Goal: Task Accomplishment & Management: Use online tool/utility

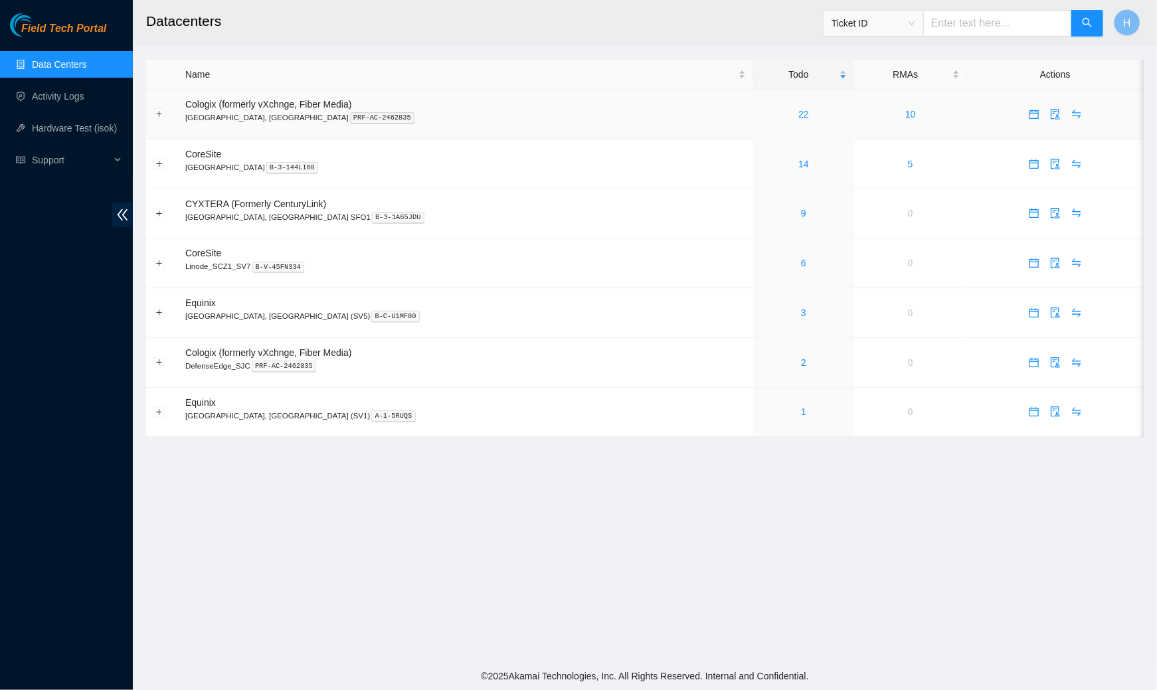
click at [753, 122] on td "22" at bounding box center [803, 115] width 101 height 50
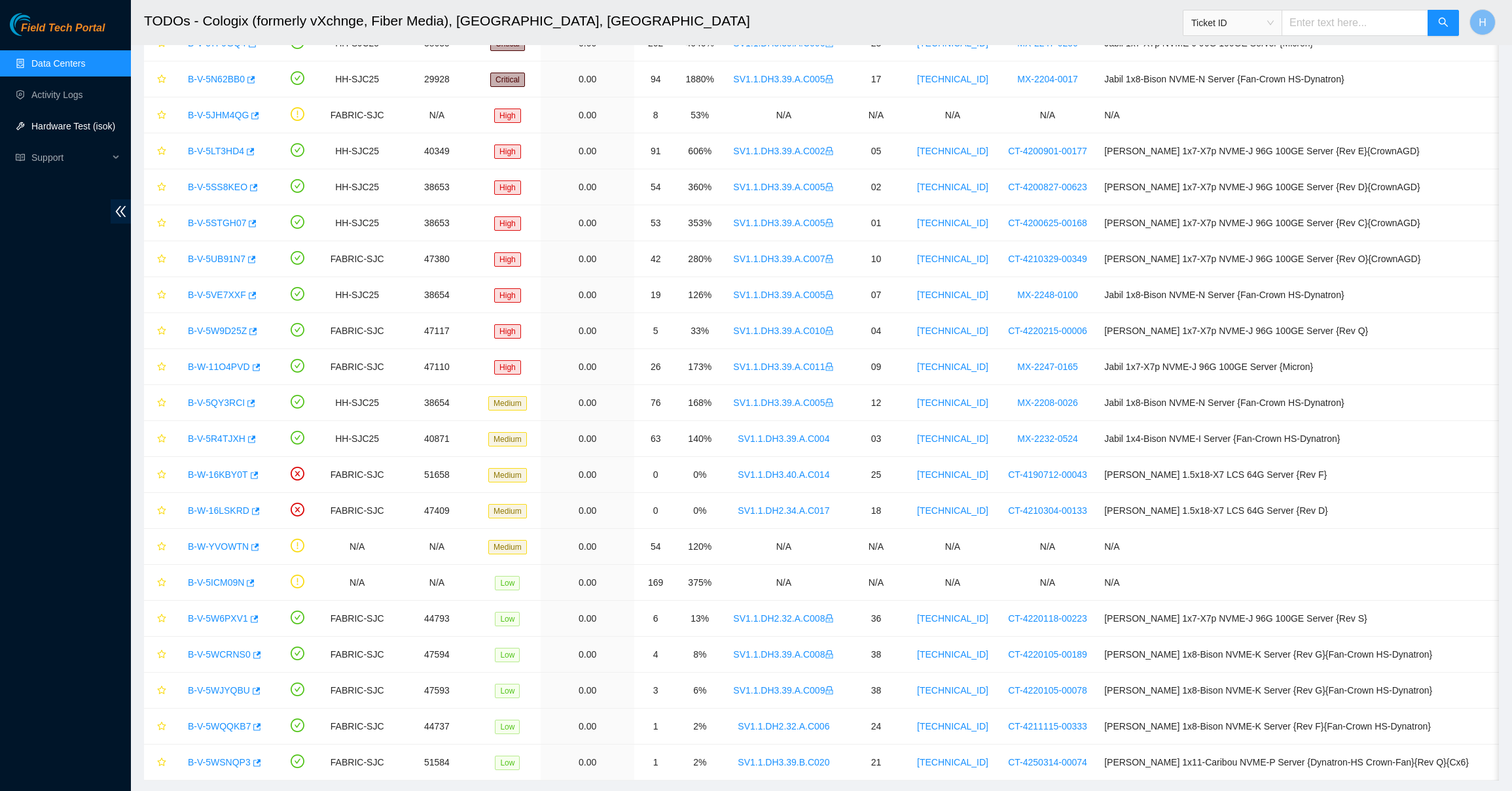
scroll to position [153, 0]
click at [233, 513] on link "B-W-16LSKRD" at bounding box center [219, 509] width 61 height 11
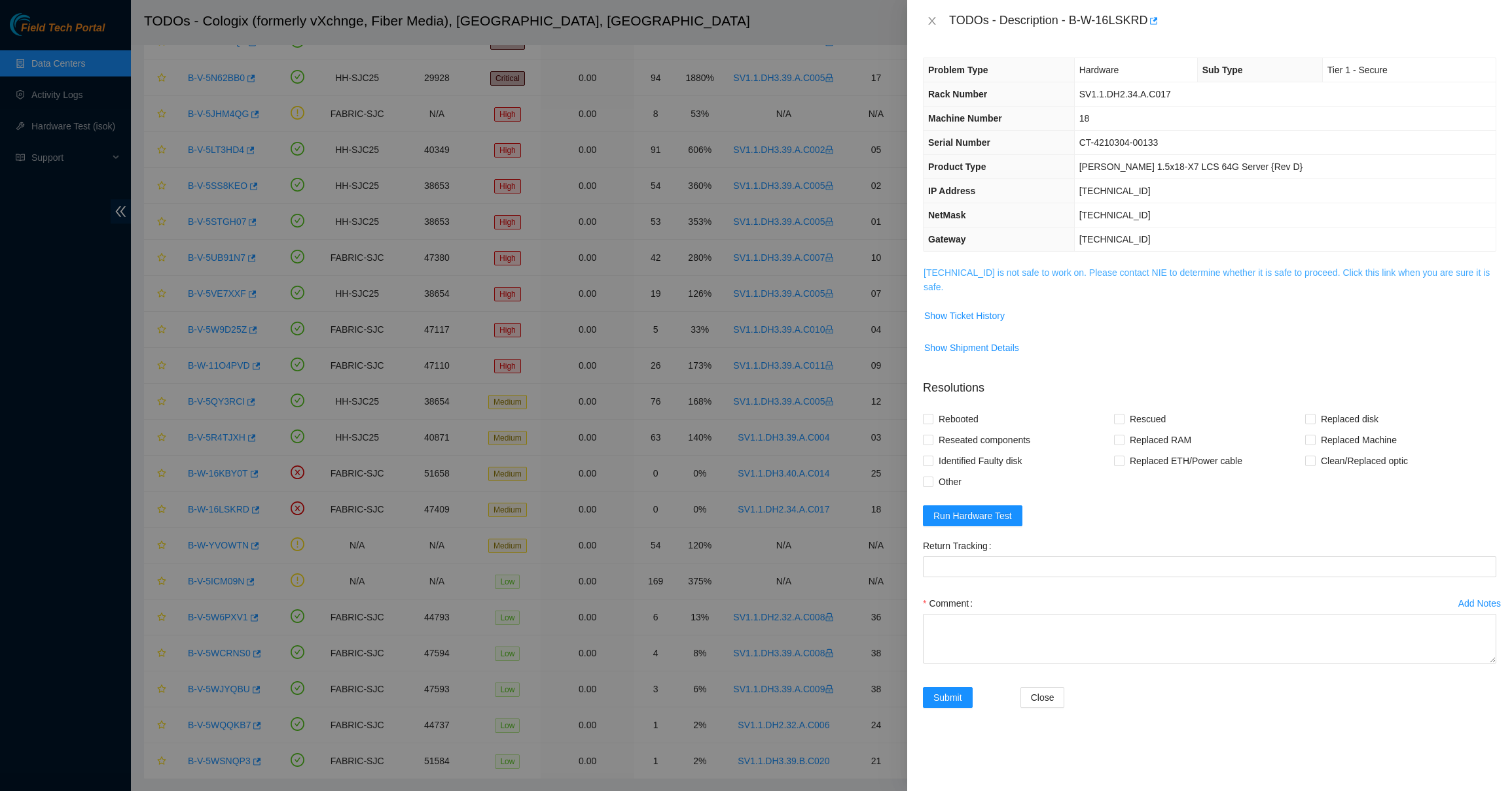
click at [1083, 272] on link "184.87.196.21 is not safe to work on. Please contact NIE to determine whether i…" at bounding box center [1206, 280] width 566 height 25
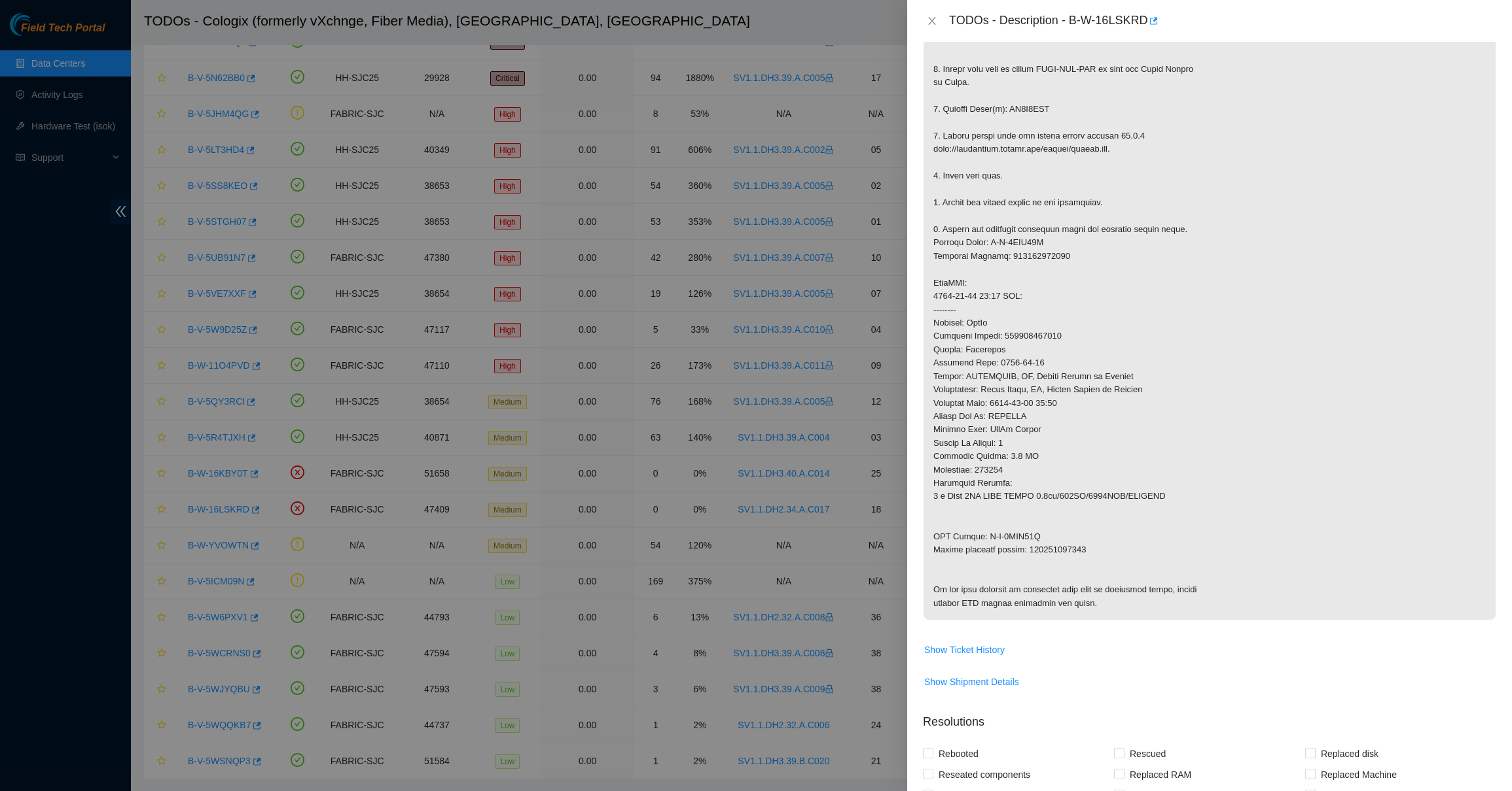
scroll to position [307, 0]
click at [1052, 334] on p at bounding box center [1209, 289] width 572 height 661
copy p "473665218188"
click at [931, 23] on icon "close" at bounding box center [931, 21] width 11 height 11
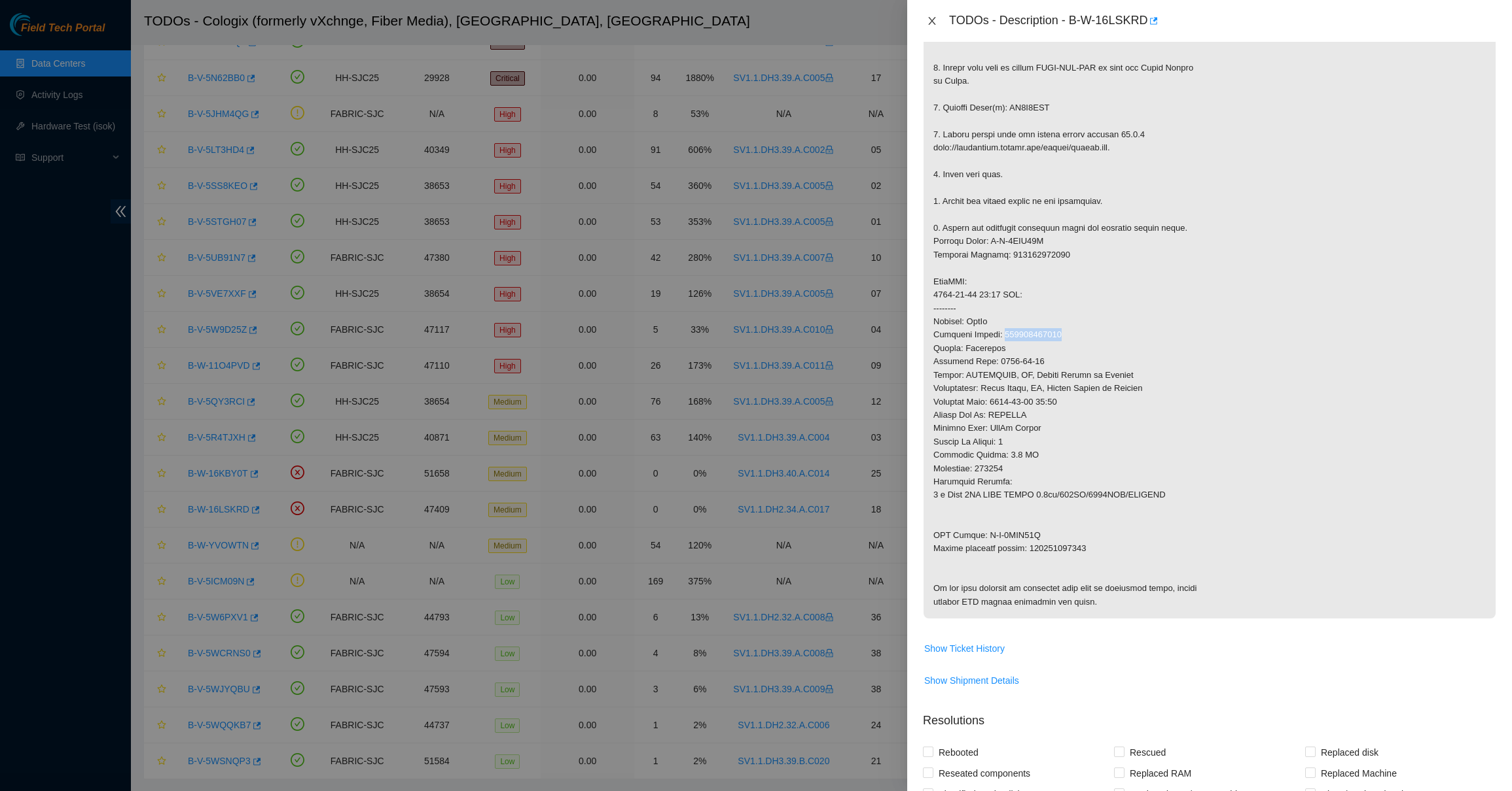
scroll to position [0, 0]
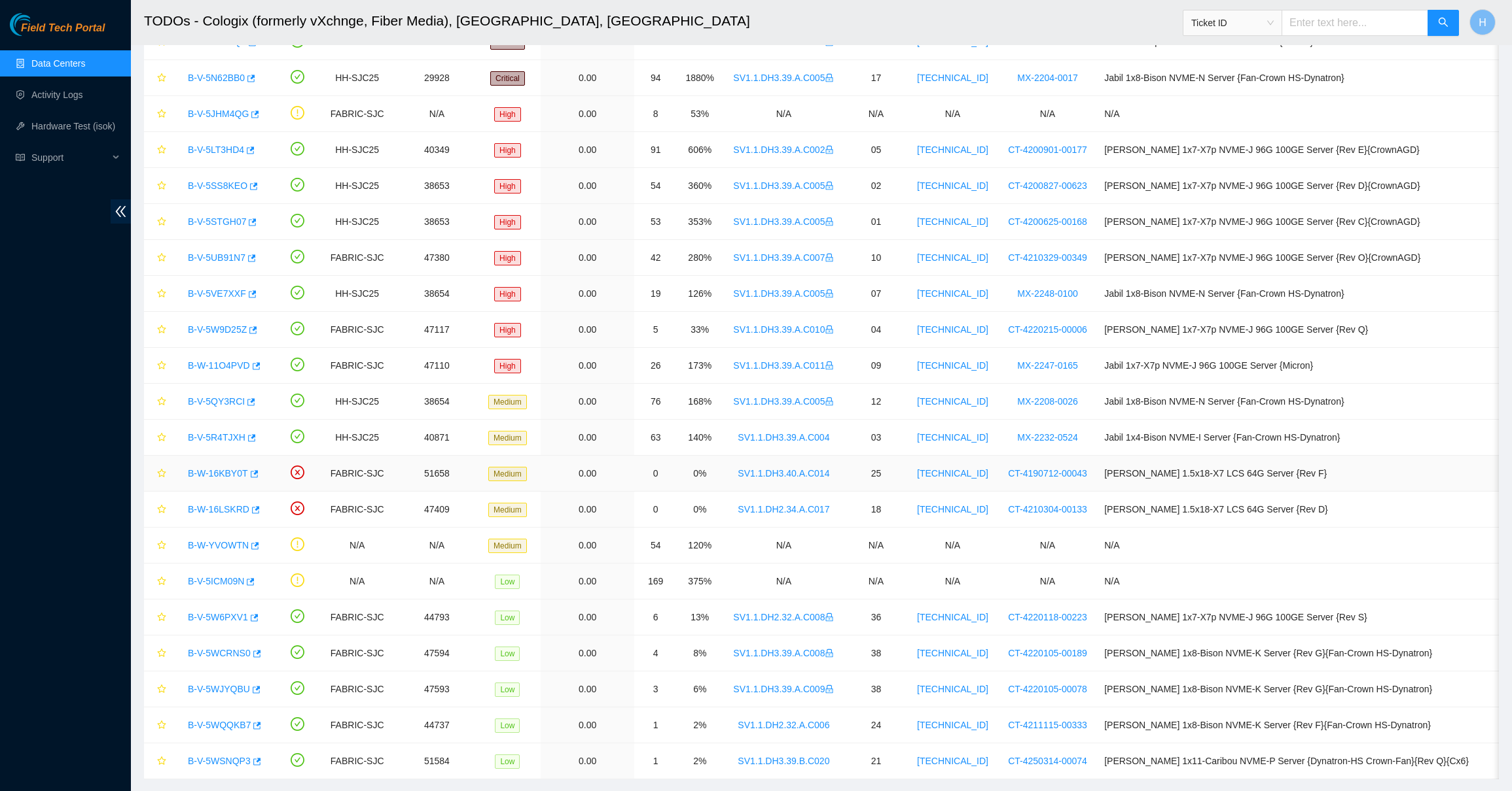
click at [227, 470] on link "B-W-16KBY0T" at bounding box center [218, 473] width 60 height 11
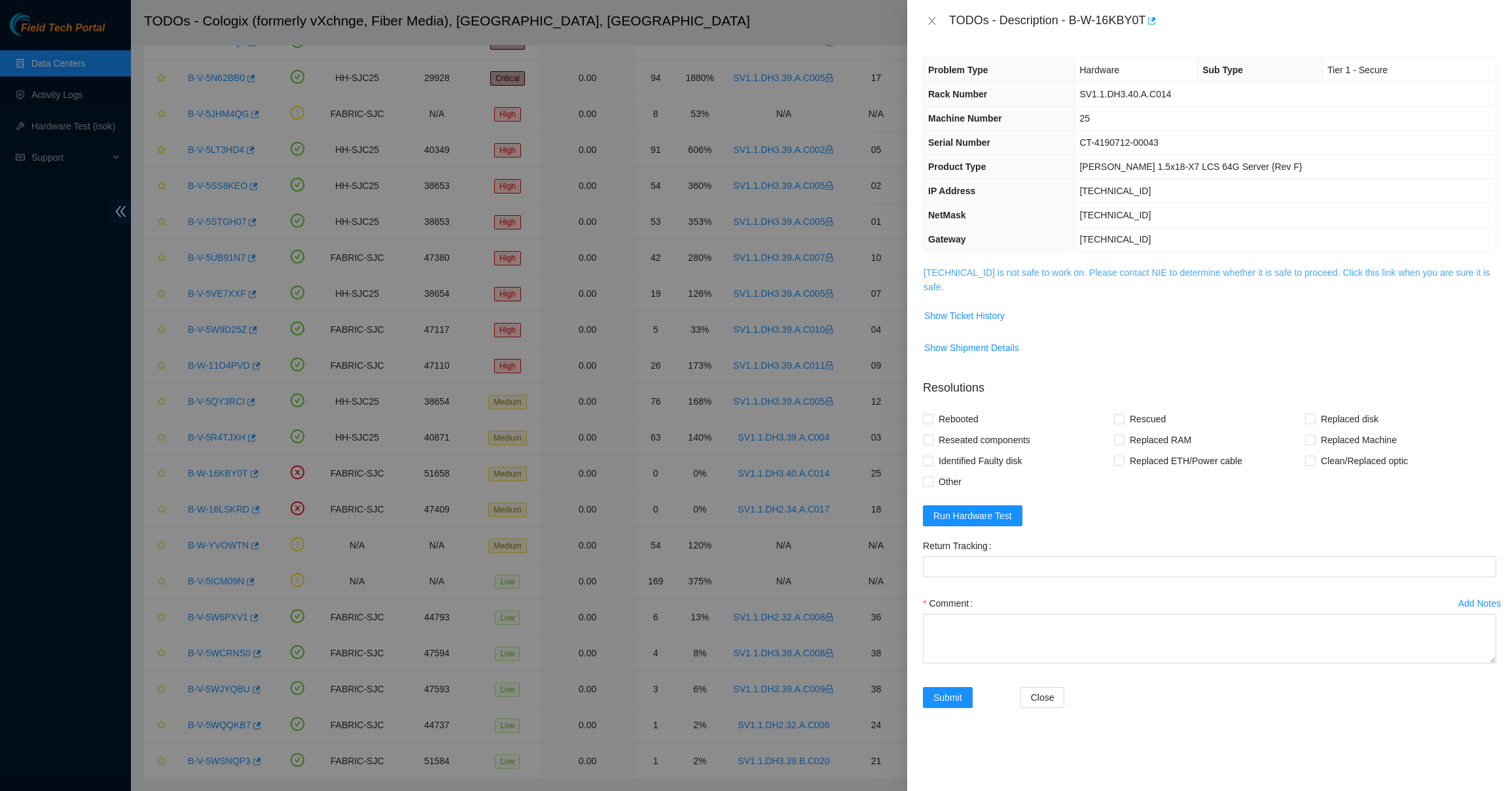
click at [962, 273] on link "23.11.212.92 is not safe to work on. Please contact NIE to determine whether it…" at bounding box center [1206, 280] width 566 height 25
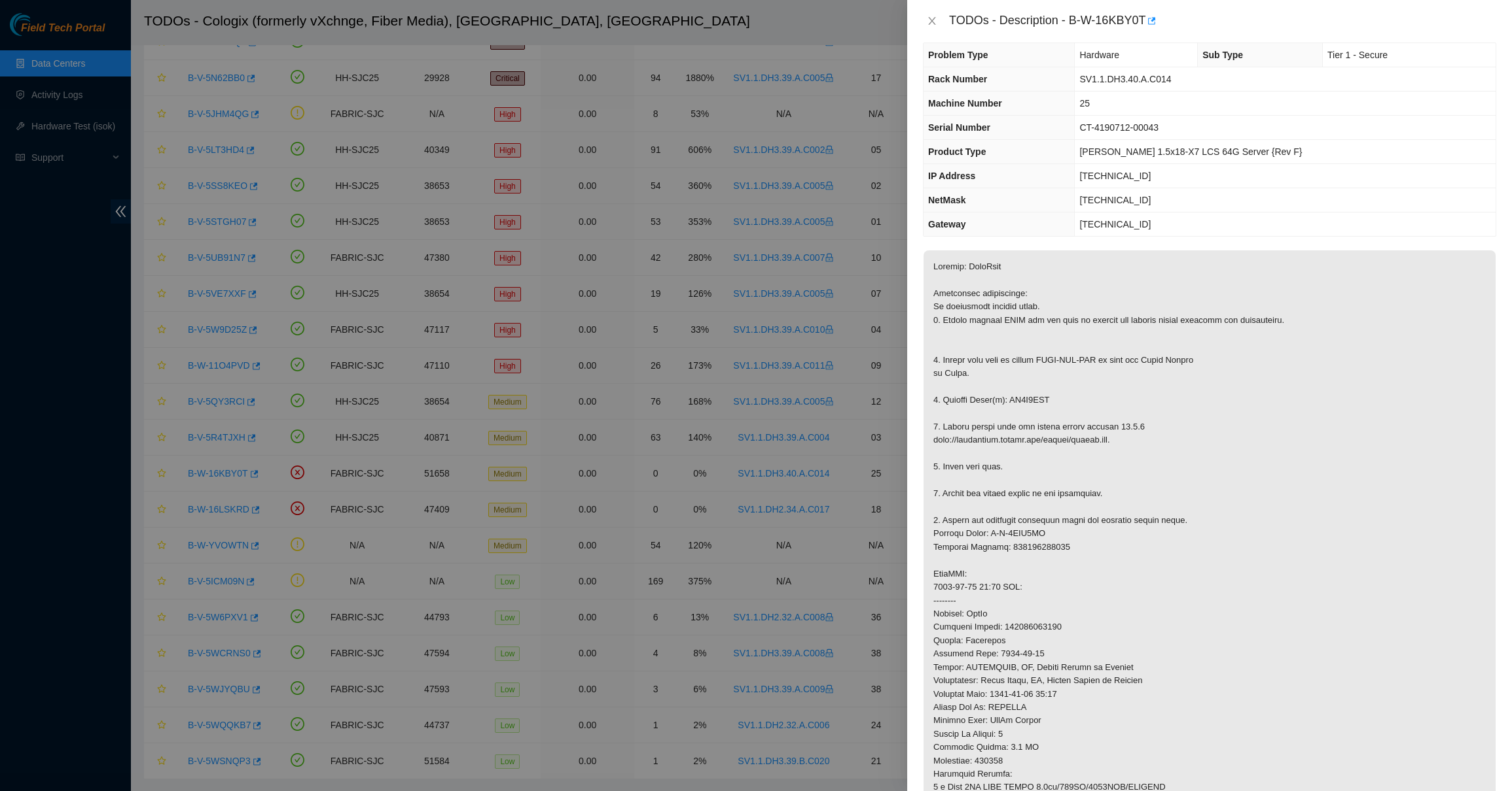
scroll to position [19, 0]
click at [930, 20] on icon "close" at bounding box center [931, 21] width 11 height 11
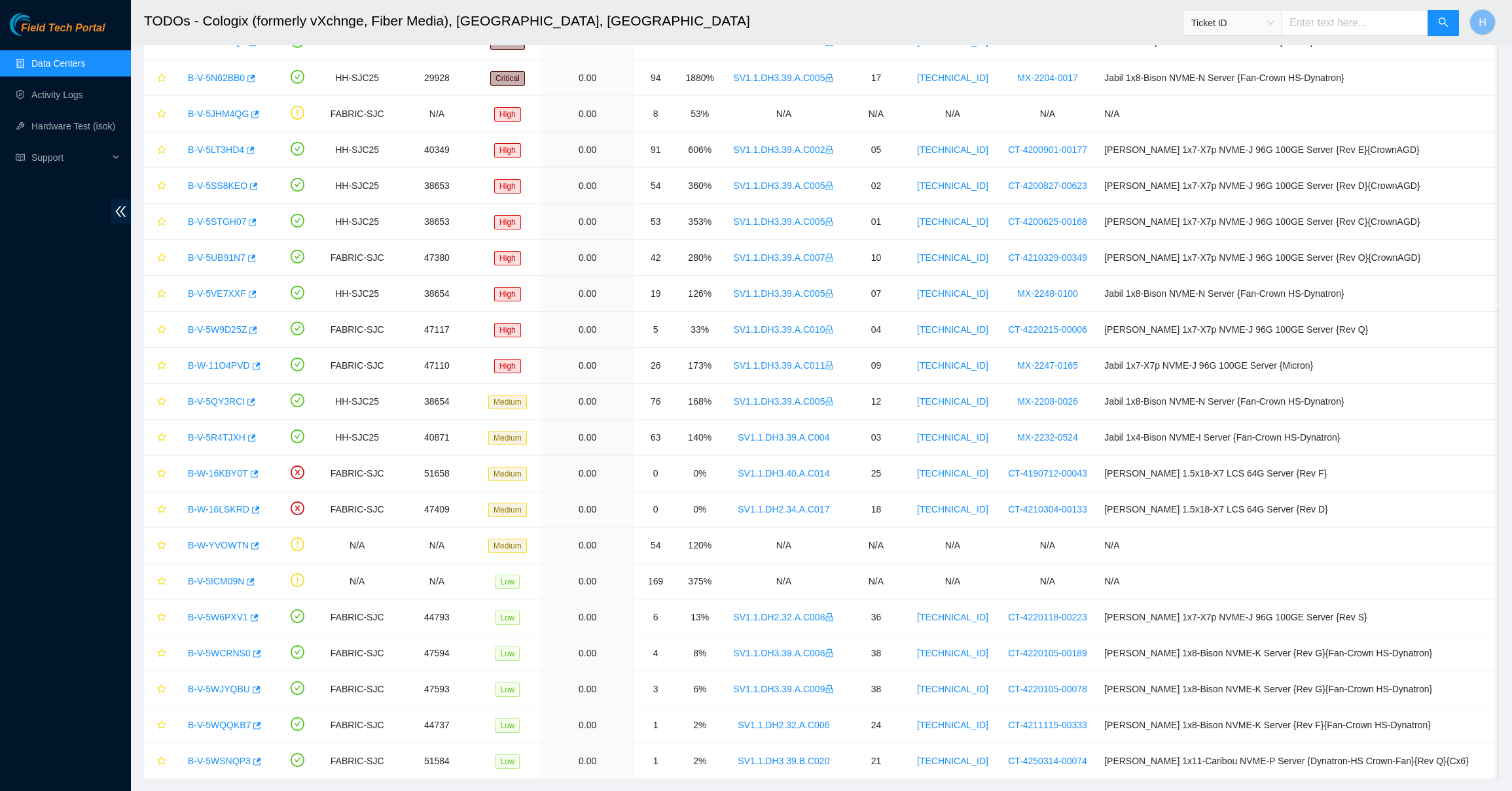
scroll to position [0, 0]
click at [233, 519] on div "B-W-16LSKRD" at bounding box center [224, 509] width 86 height 21
click at [232, 514] on link "B-W-16LSKRD" at bounding box center [219, 509] width 61 height 11
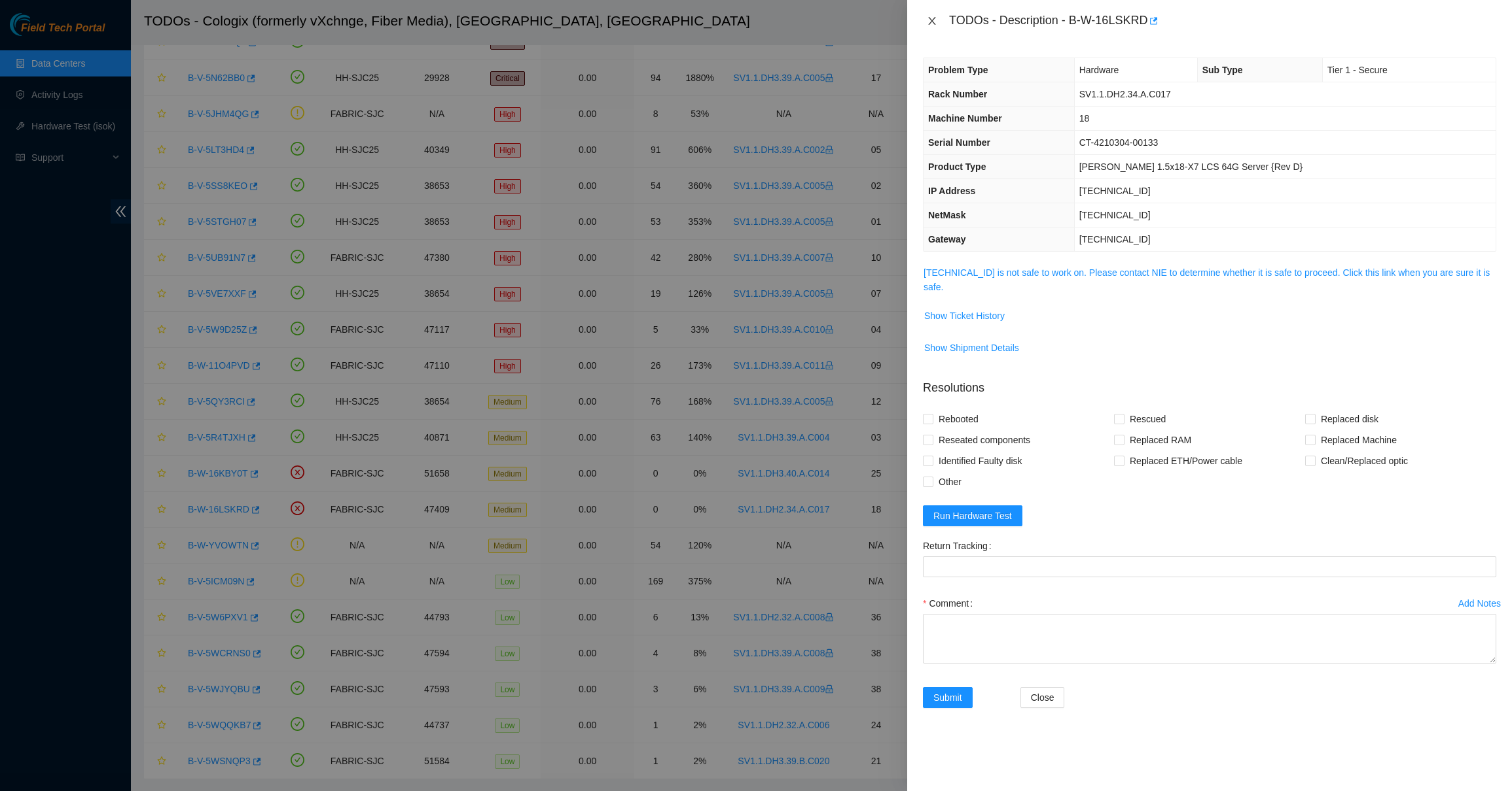
click at [929, 22] on icon "close" at bounding box center [930, 21] width 7 height 8
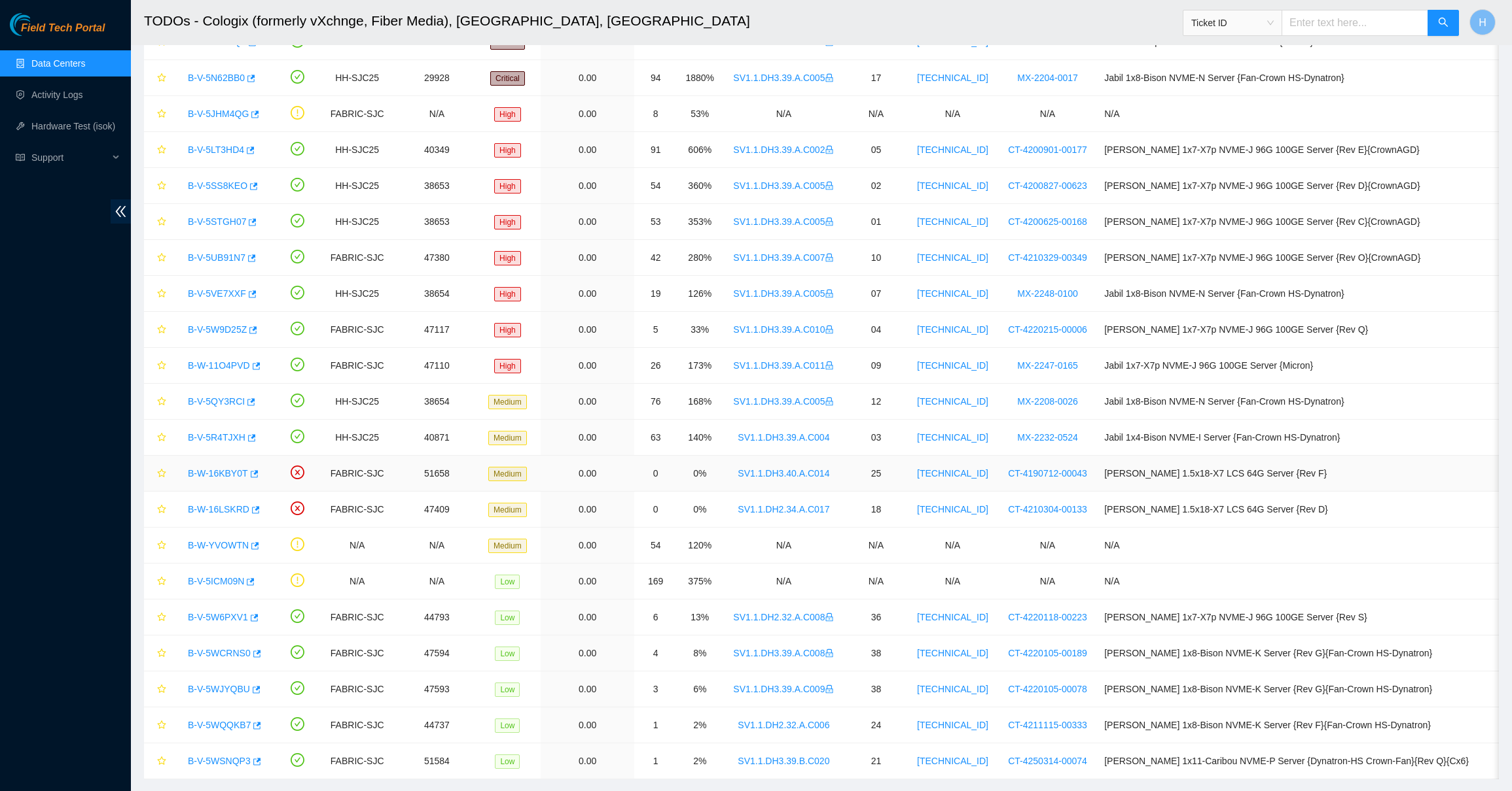
click at [227, 468] on div "B-W-16KBY0T" at bounding box center [224, 473] width 86 height 21
click at [226, 470] on link "B-W-16KBY0T" at bounding box center [218, 473] width 60 height 11
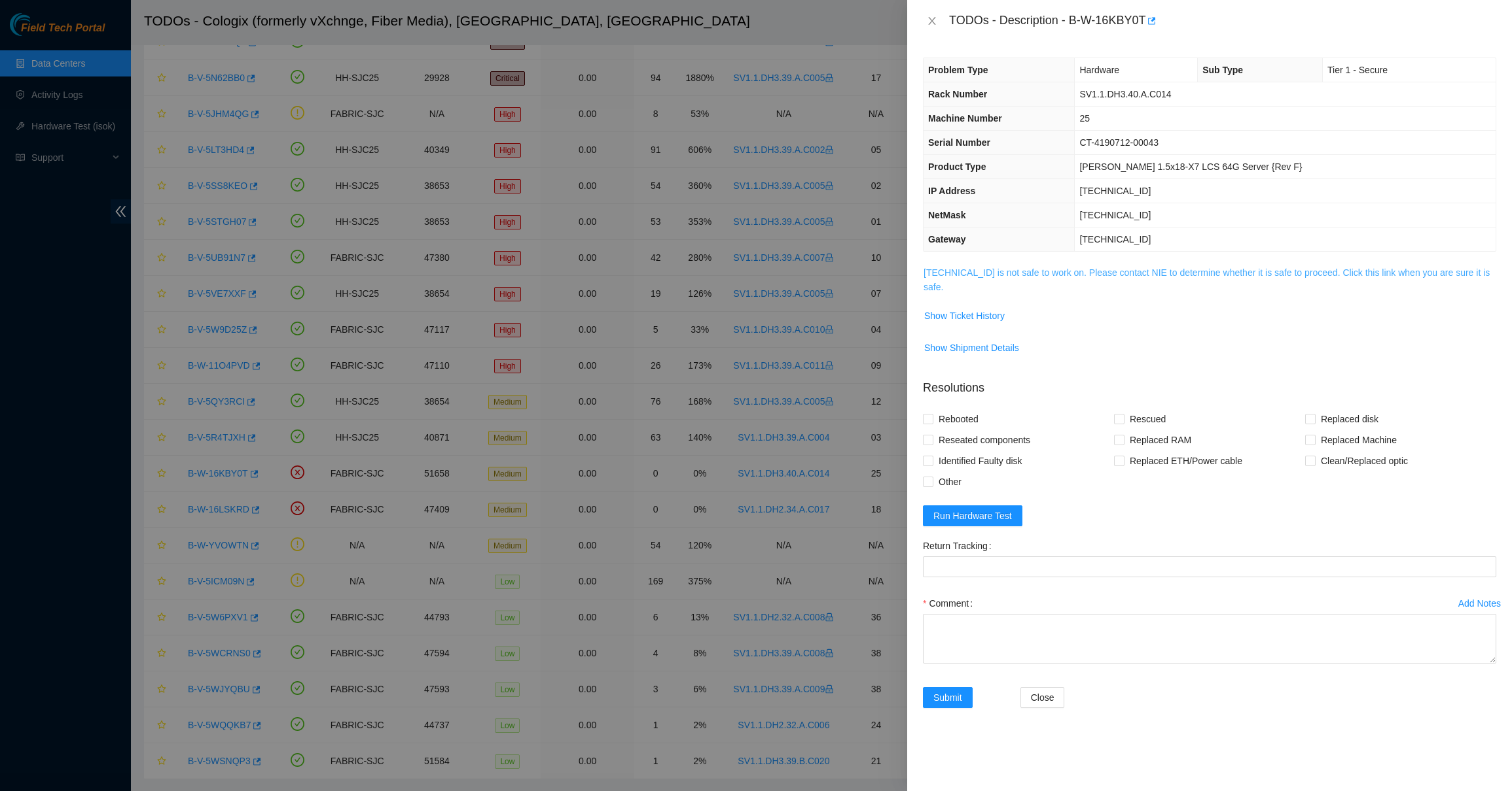
click at [1043, 271] on link "23.11.212.92 is not safe to work on. Please contact NIE to determine whether it…" at bounding box center [1206, 280] width 566 height 25
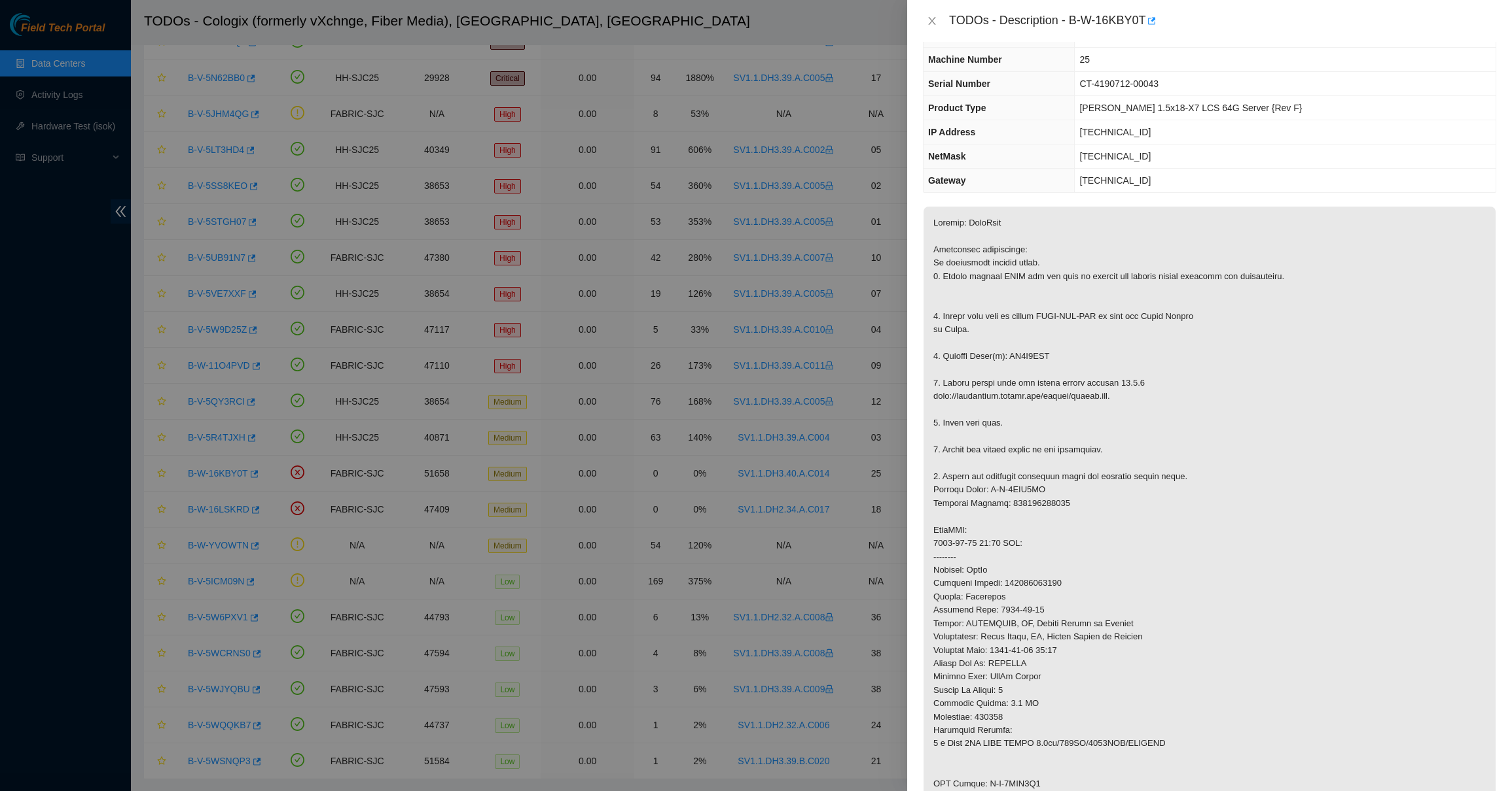
scroll to position [82, 0]
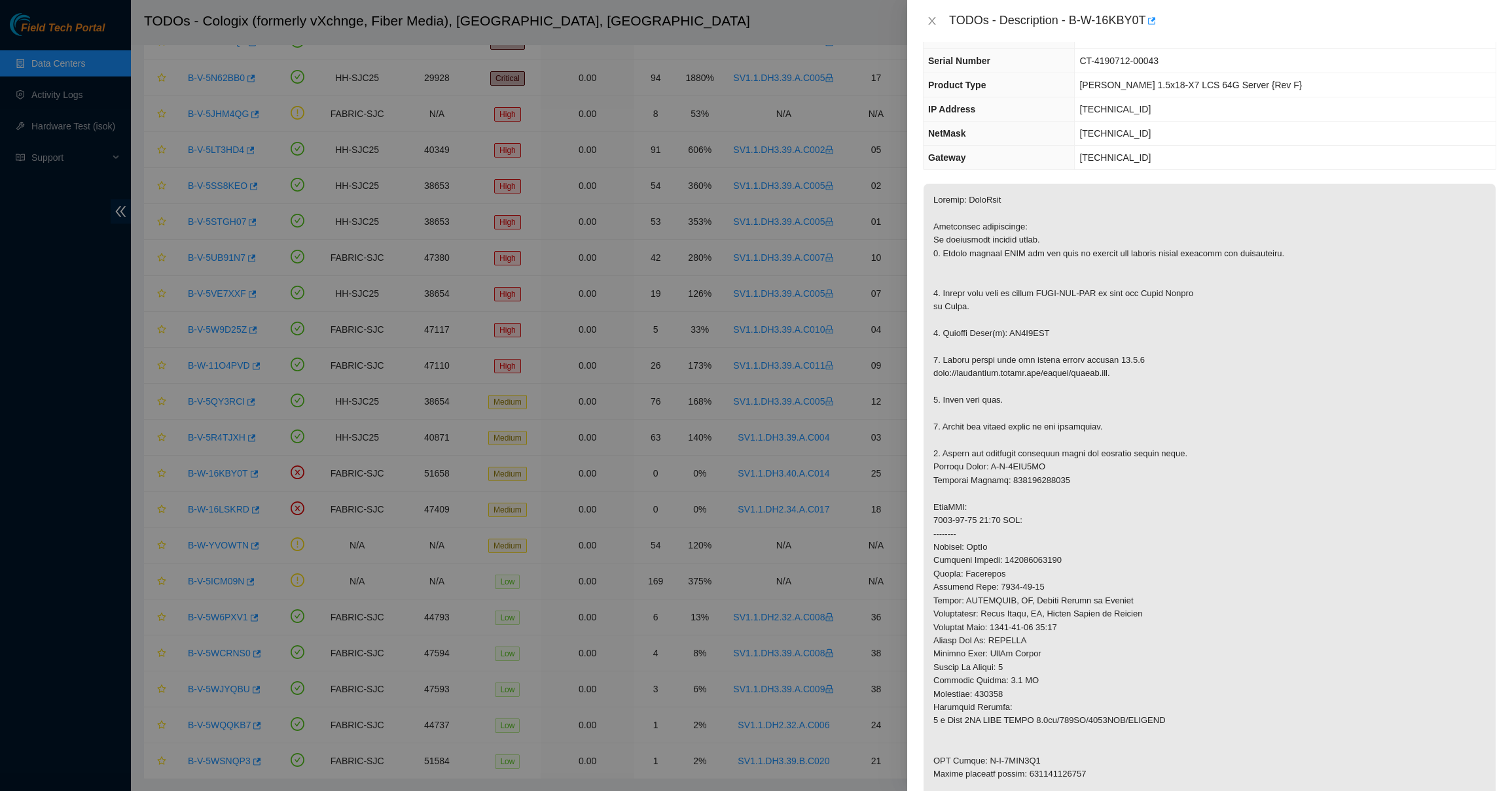
click at [1029, 558] on p at bounding box center [1209, 514] width 572 height 661
copy p "473665218361"
click at [930, 21] on icon "close" at bounding box center [930, 21] width 7 height 8
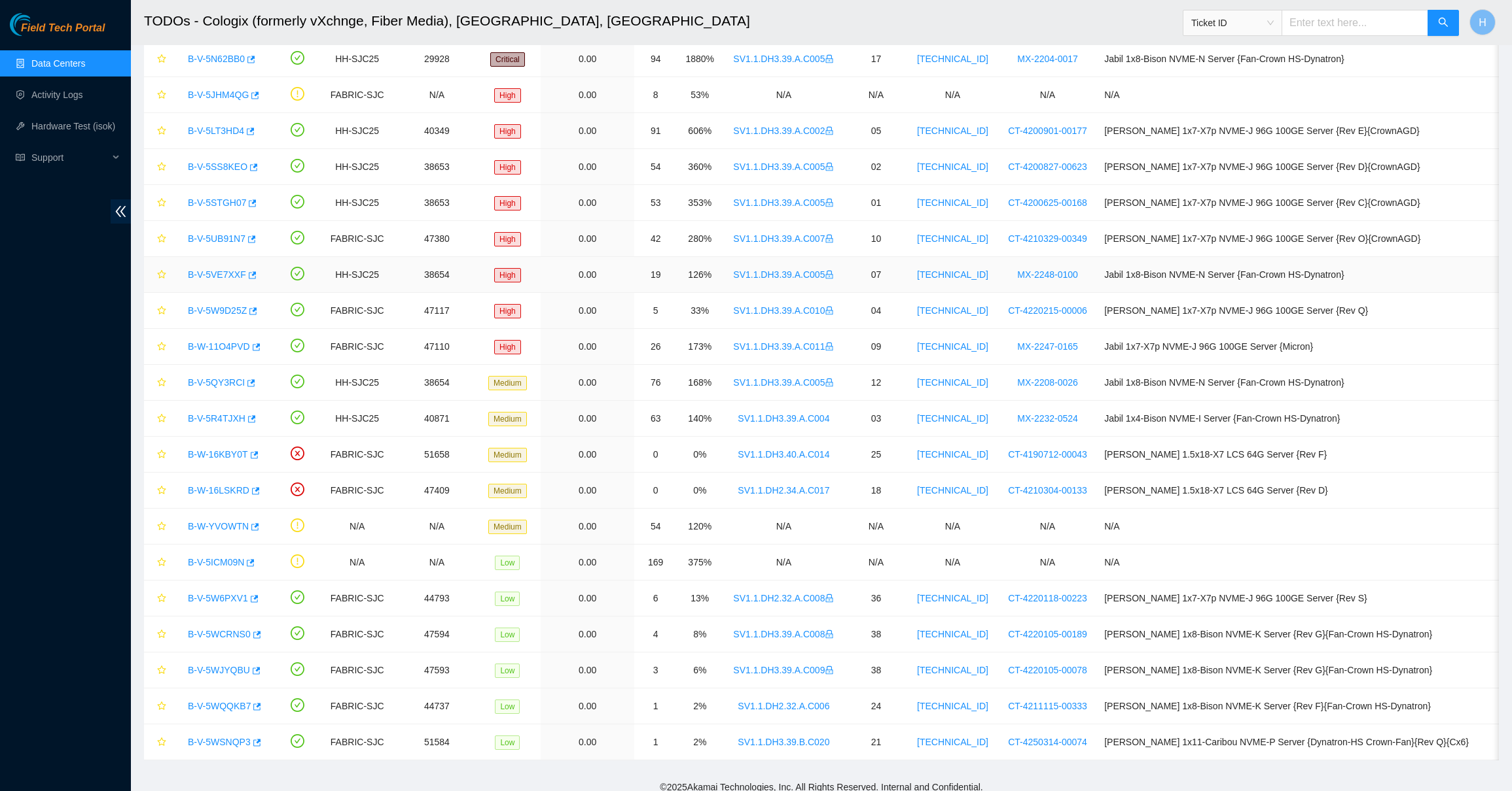
scroll to position [184, 0]
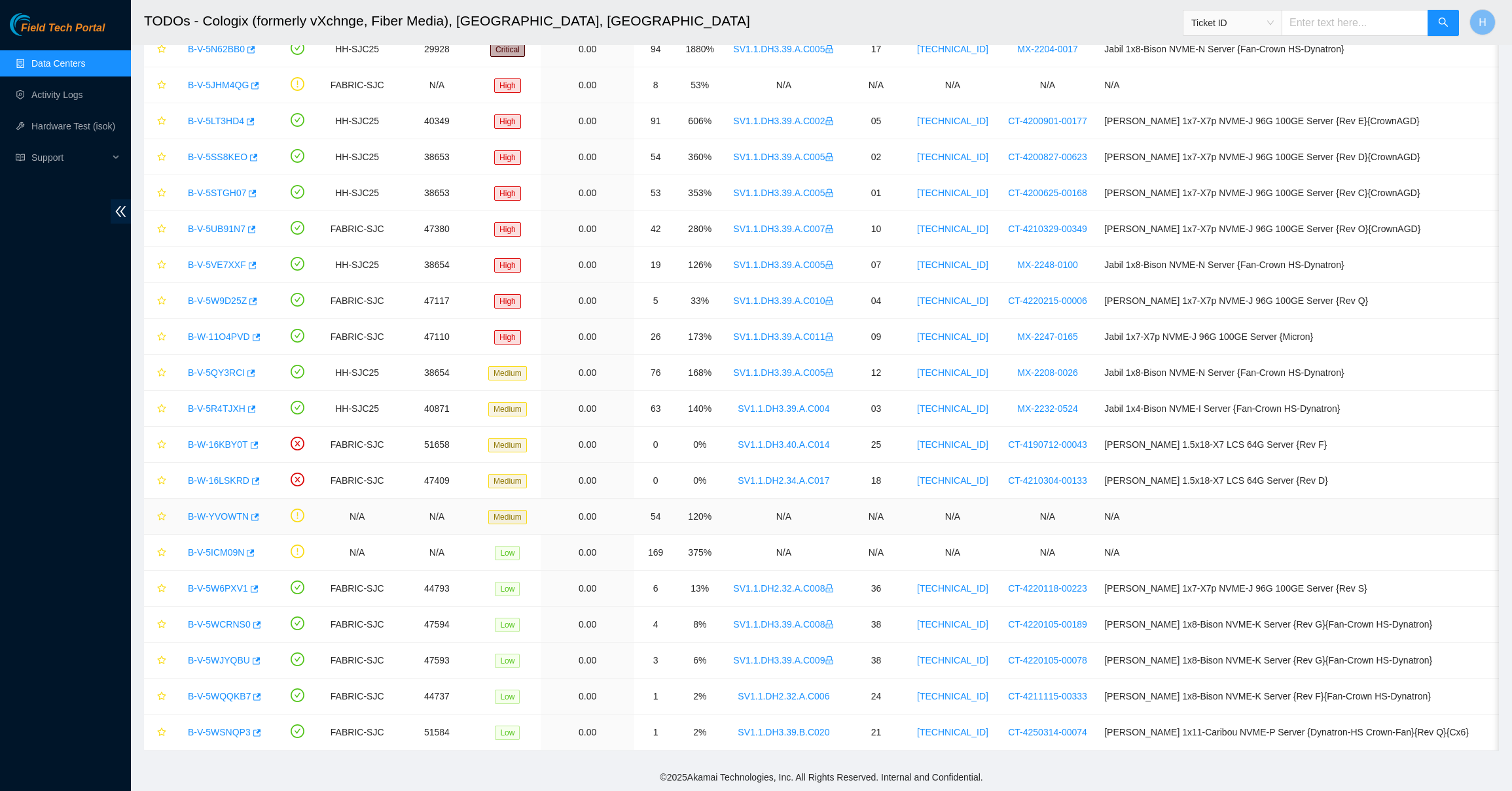
click at [227, 515] on link "B-W-YVOWTN" at bounding box center [219, 516] width 61 height 11
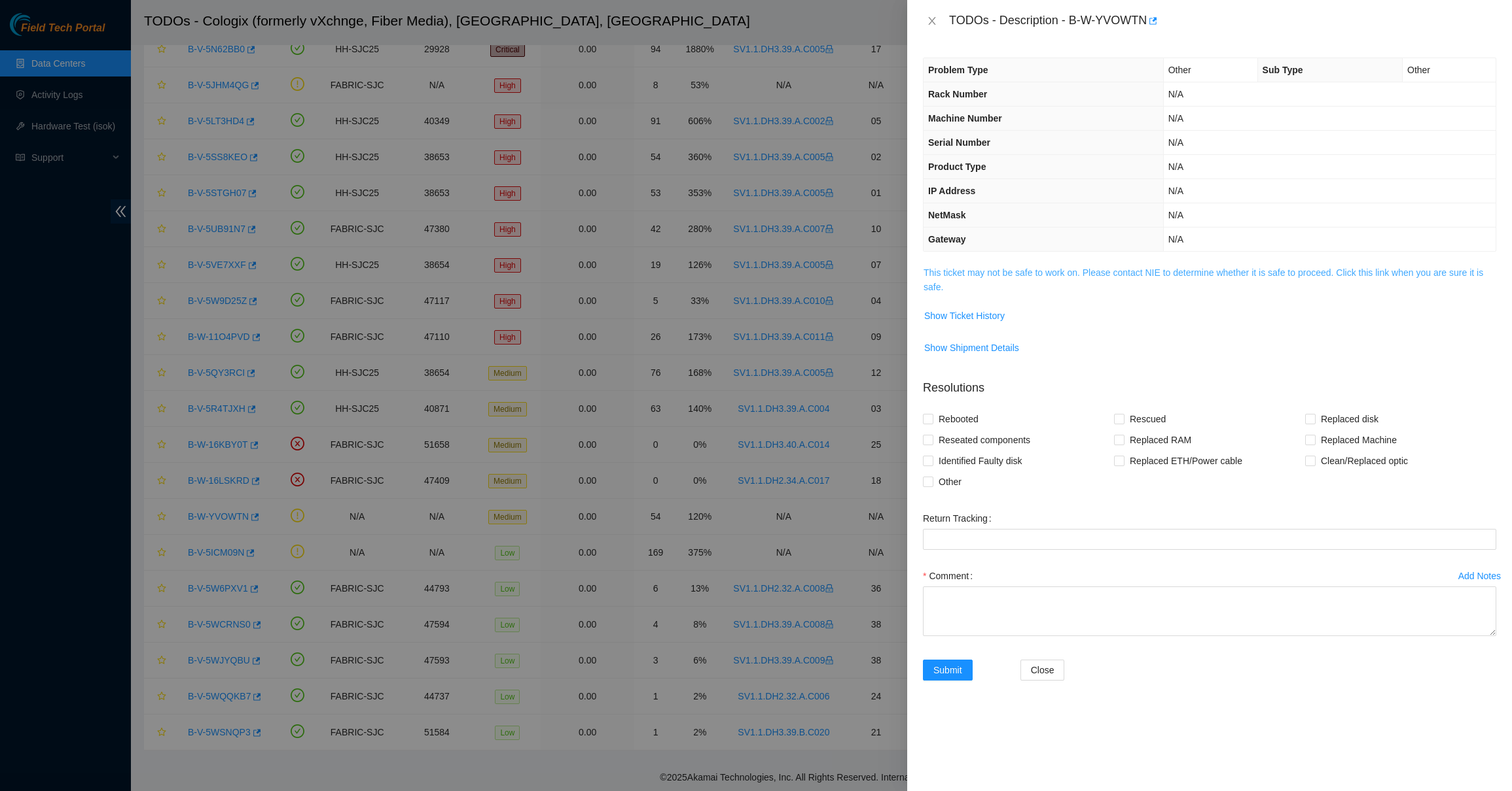
click at [947, 287] on link "This ticket may not be safe to work on. Please contact NIE to determine whether…" at bounding box center [1203, 280] width 560 height 25
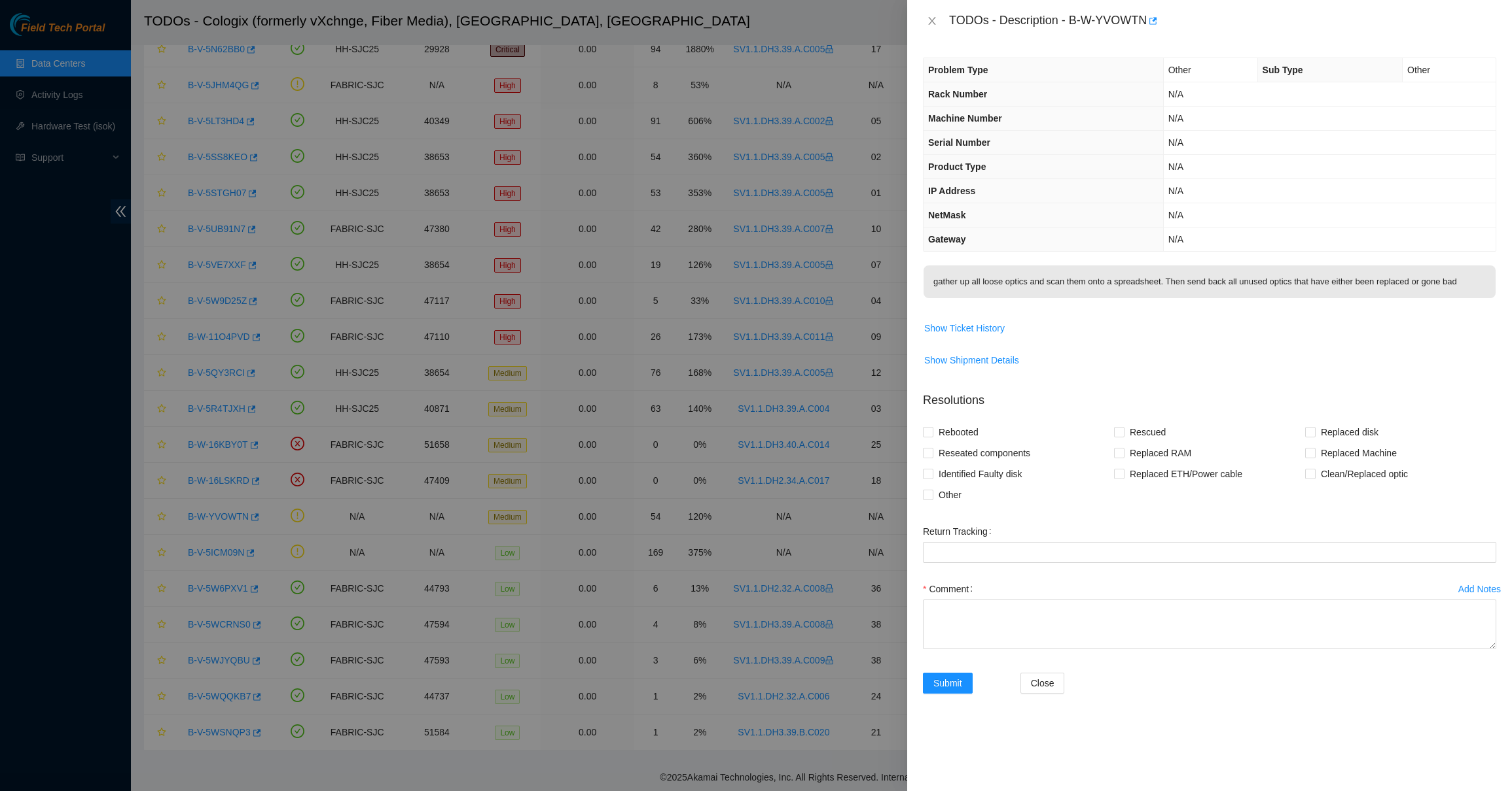
click at [947, 286] on p "gather up all loose optics and scan them onto a spreadsheet. Then send back all…" at bounding box center [1209, 282] width 572 height 33
click at [968, 320] on button "Show Ticket History" at bounding box center [964, 328] width 82 height 21
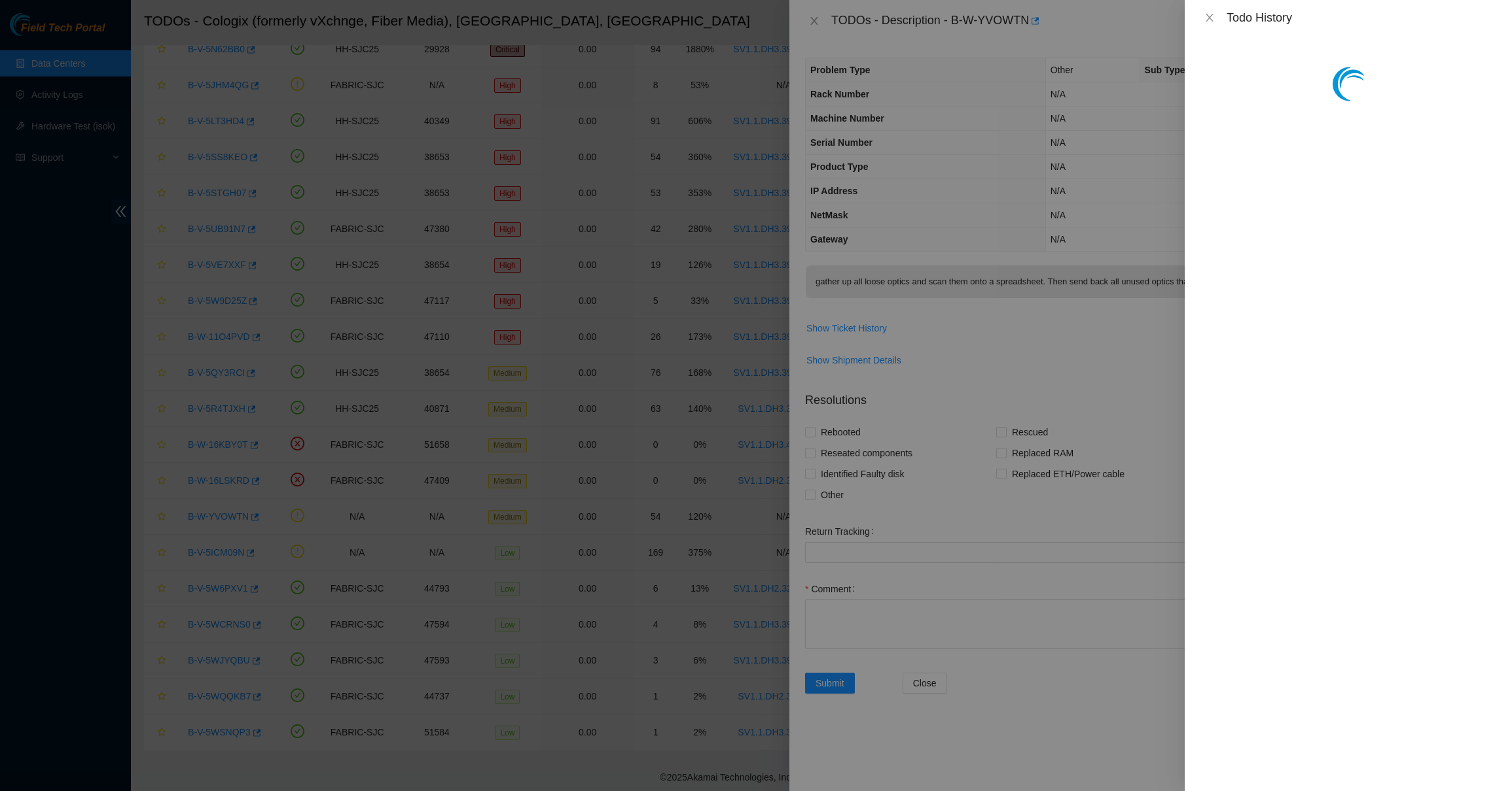
click at [1015, 352] on div at bounding box center [756, 395] width 1512 height 791
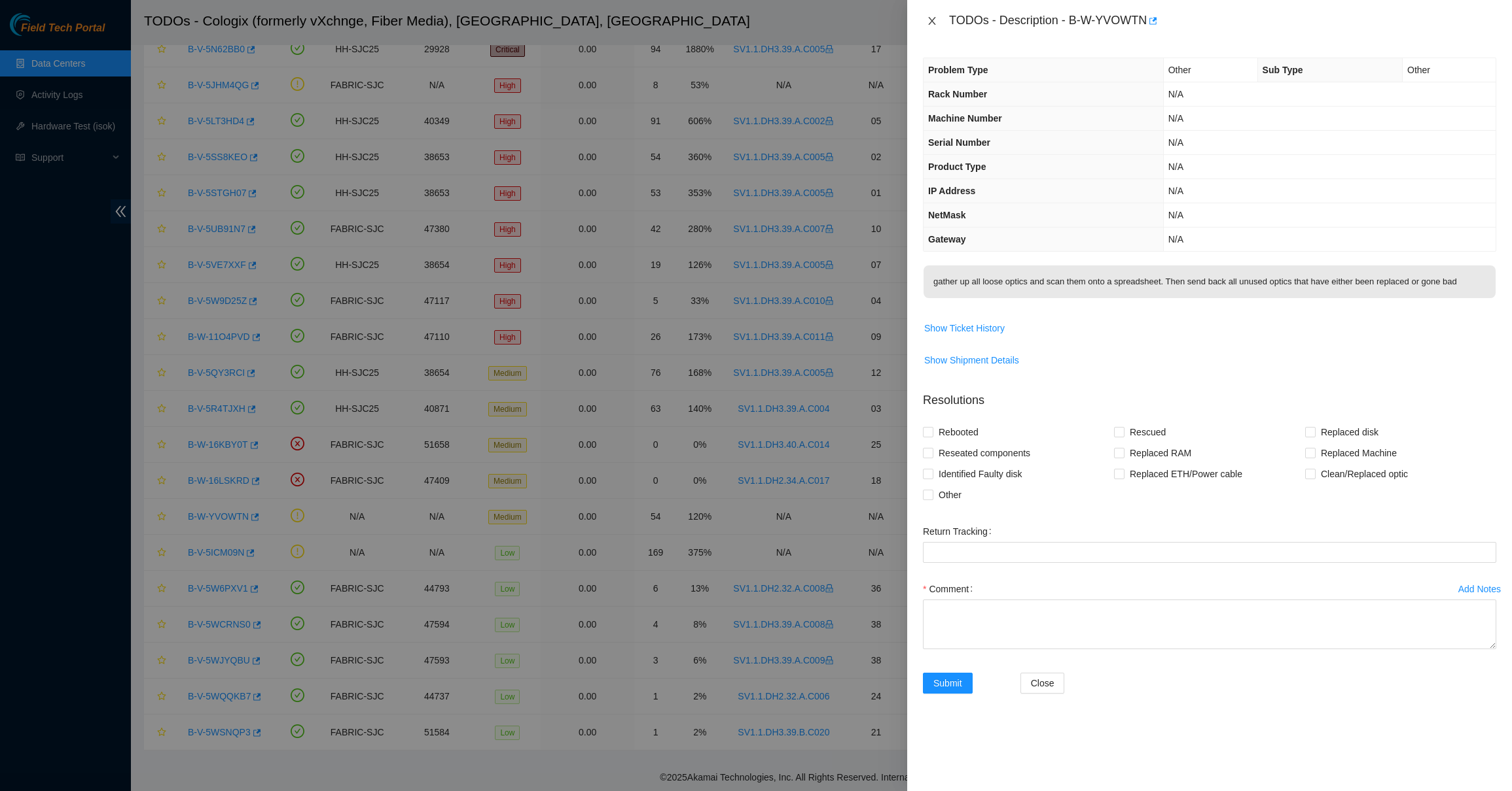
click at [930, 23] on icon "close" at bounding box center [931, 21] width 11 height 11
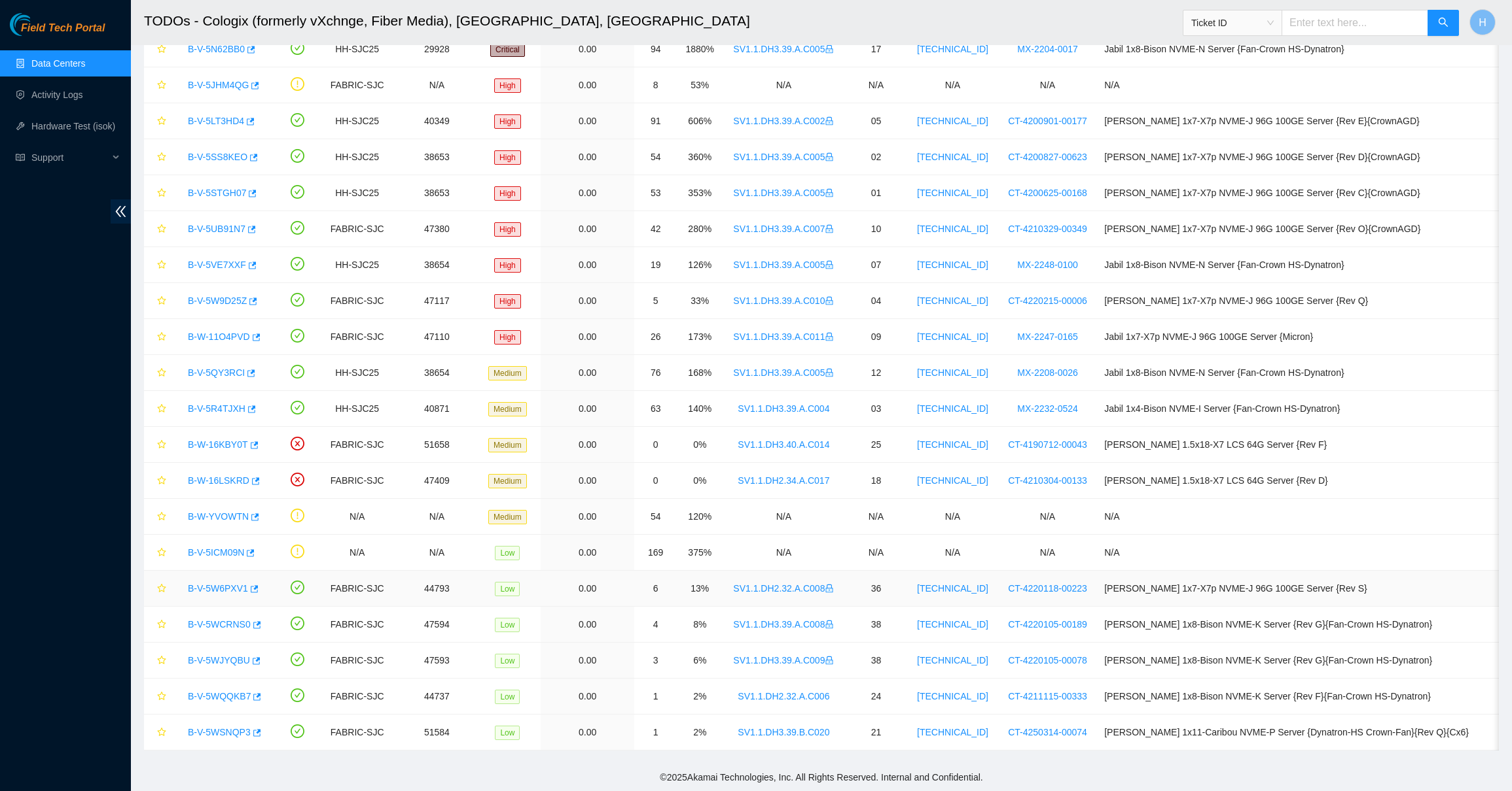
click at [225, 592] on link "B-V-5W6PXV1" at bounding box center [218, 588] width 60 height 11
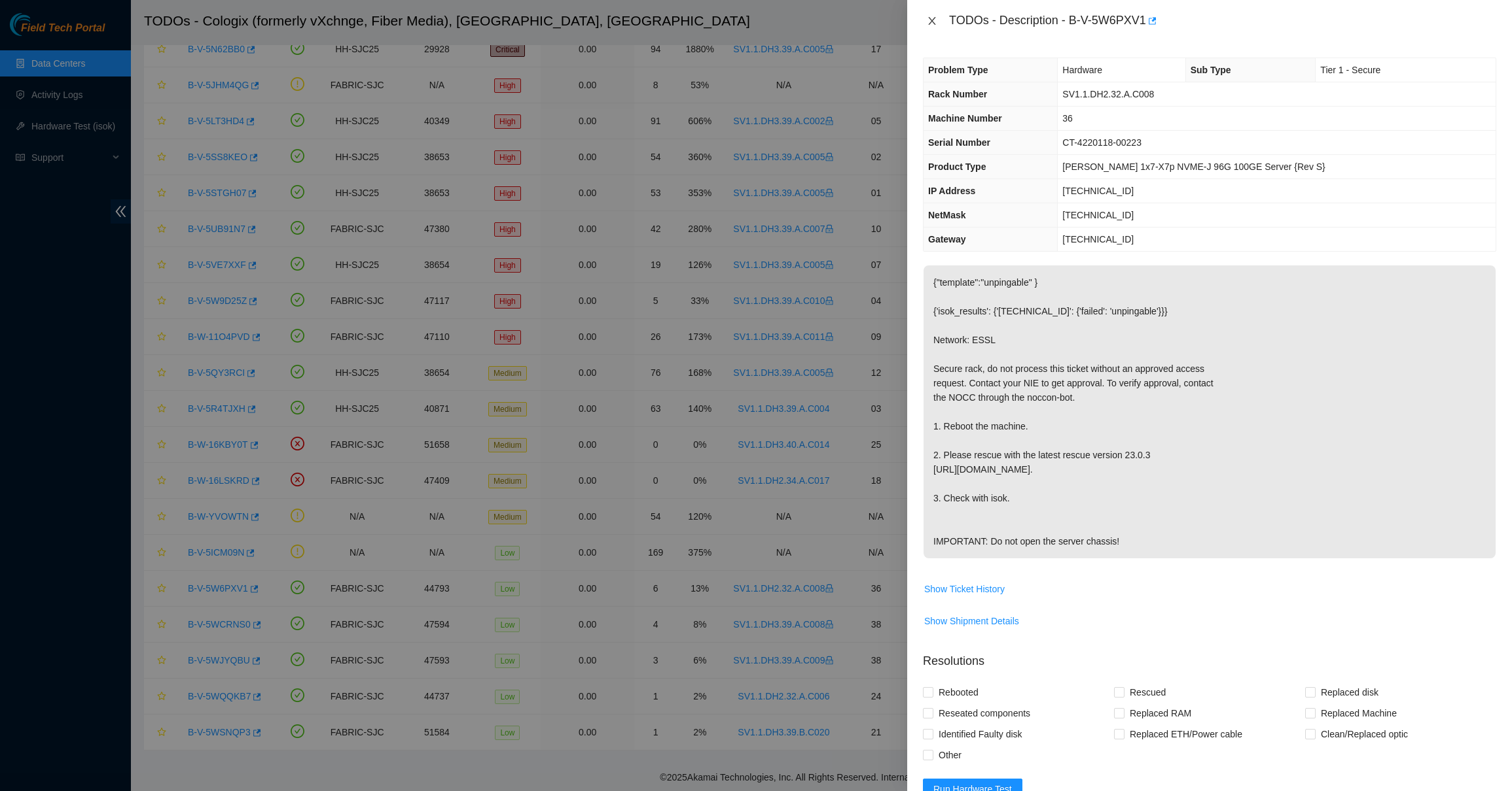
click at [928, 15] on button "Close" at bounding box center [931, 21] width 19 height 13
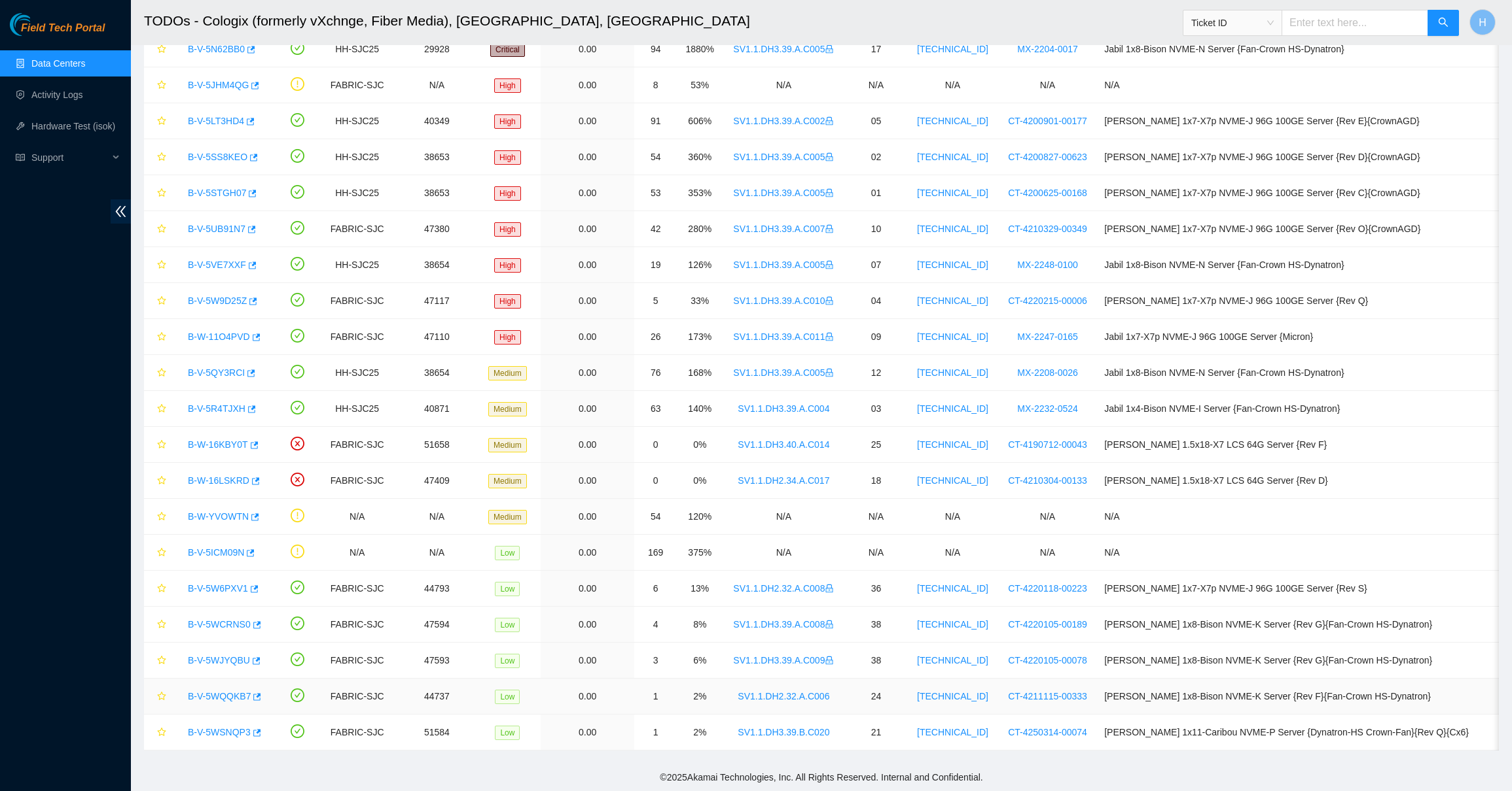
click at [237, 679] on link "B-V-5WQQKB7" at bounding box center [220, 696] width 63 height 11
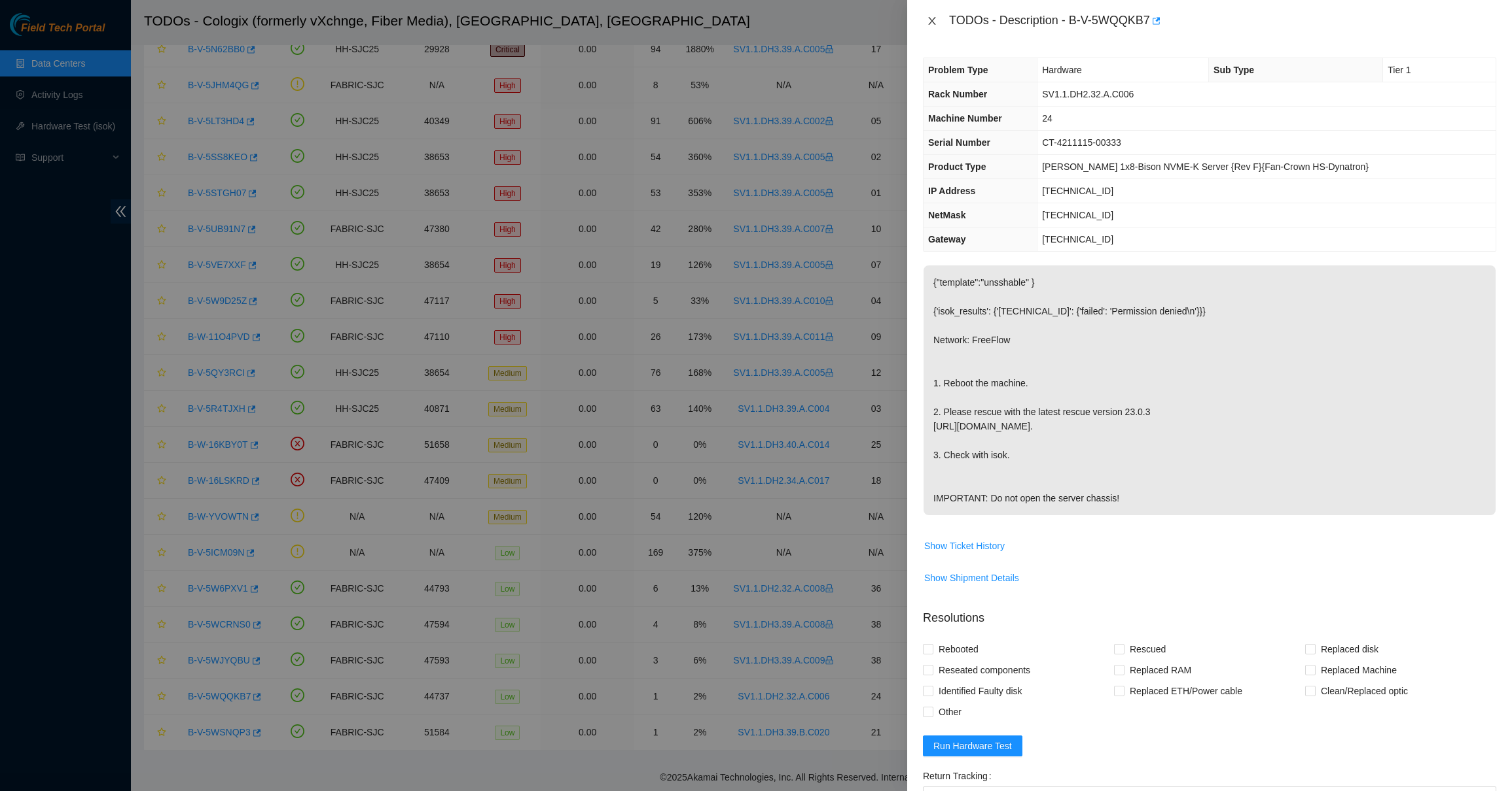
click at [931, 19] on icon "close" at bounding box center [931, 21] width 11 height 11
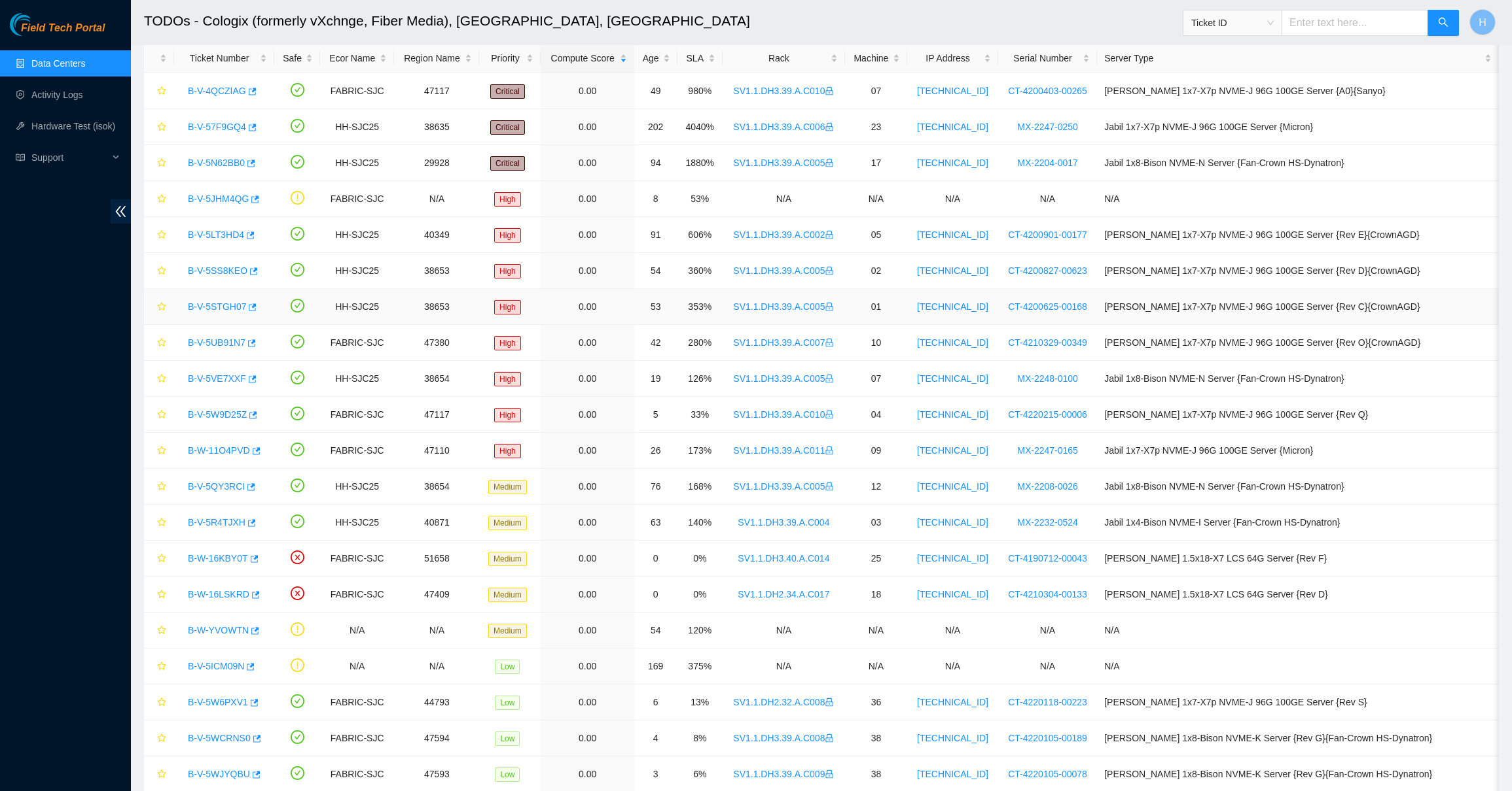
scroll to position [0, 0]
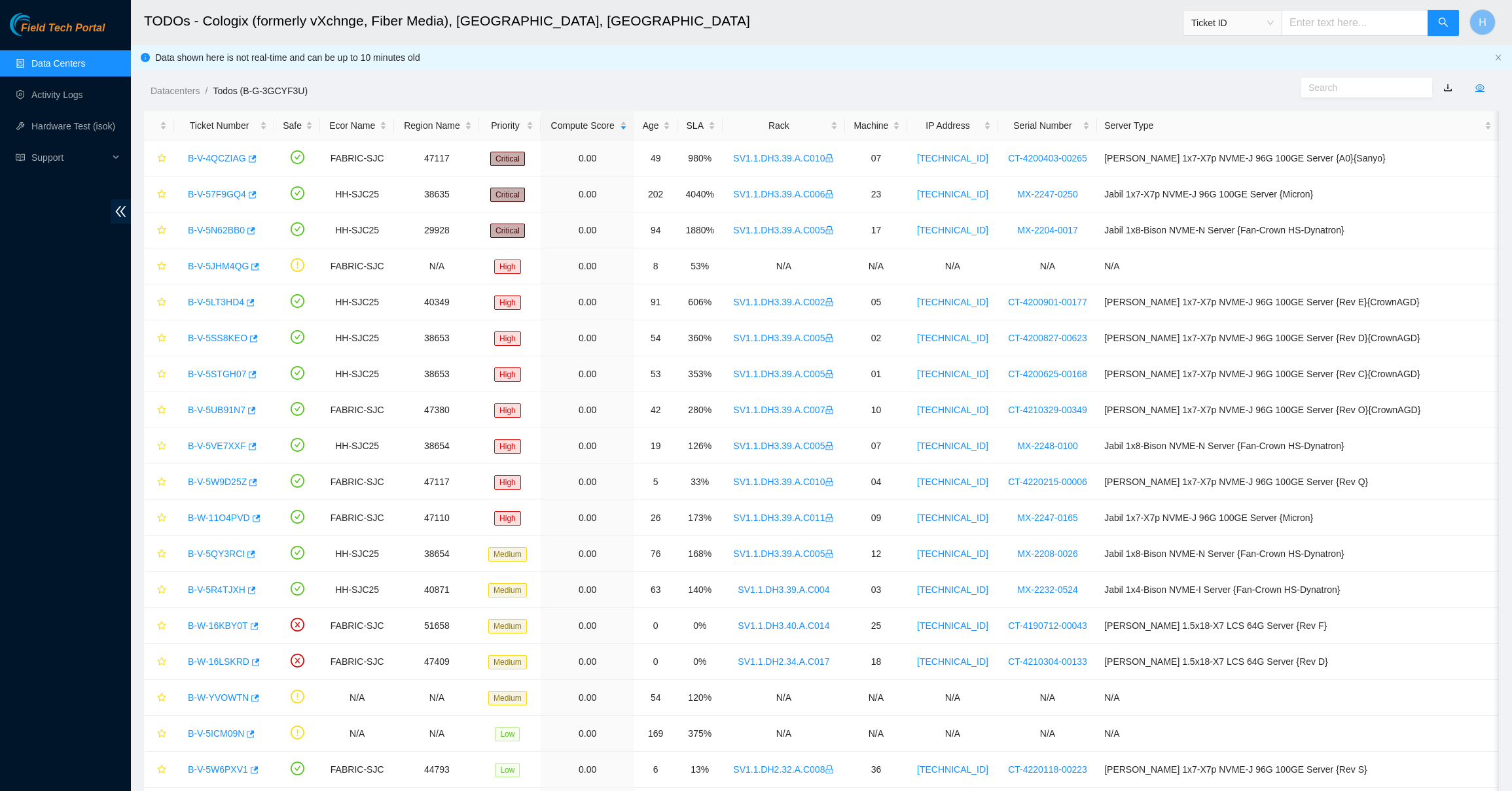
click at [1140, 89] on icon "eye" at bounding box center [1479, 87] width 9 height 9
click at [1140, 85] on div at bounding box center [1340, 87] width 346 height 21
click at [792, 120] on div "Rack" at bounding box center [784, 125] width 108 height 15
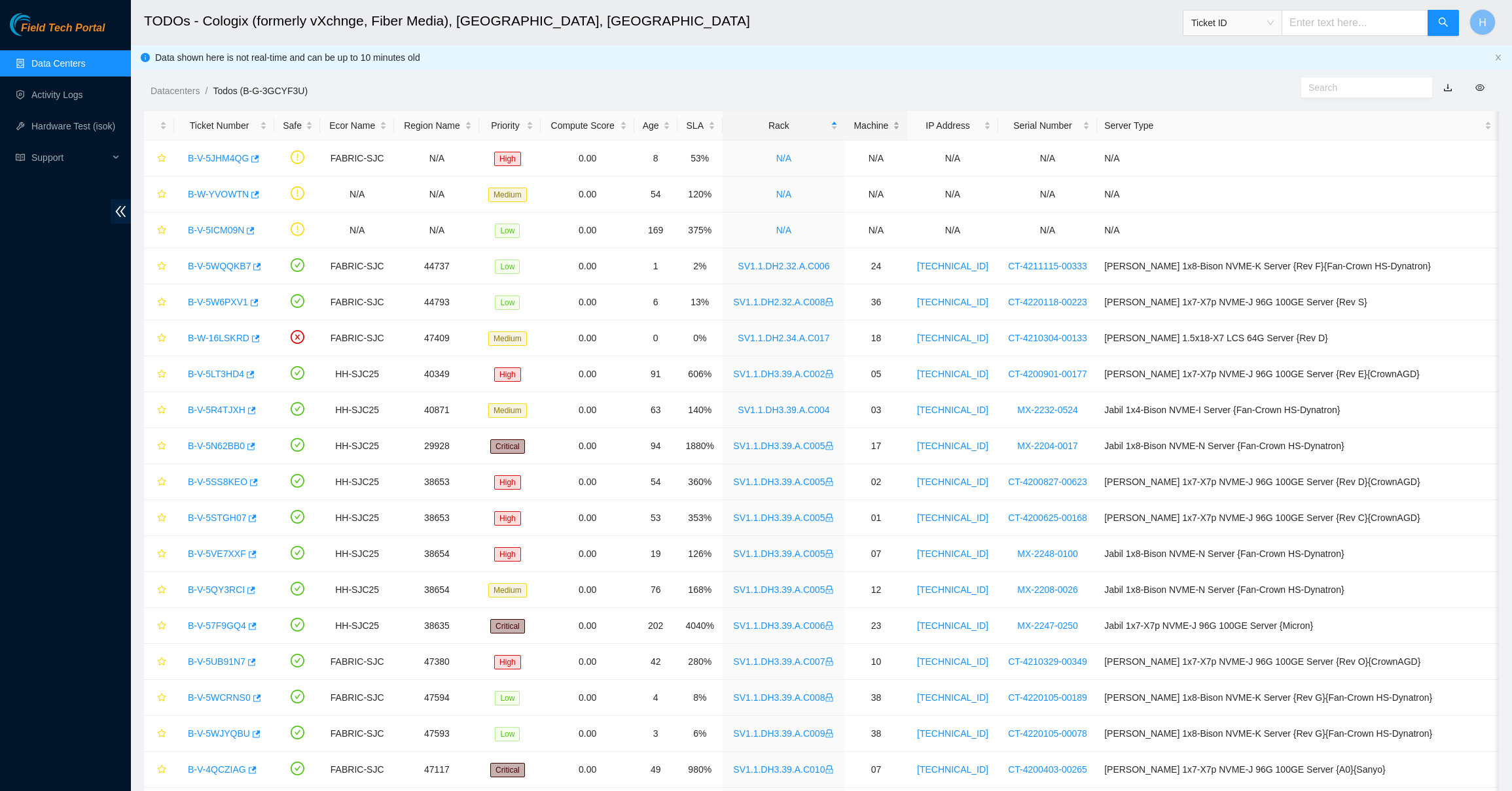
click at [897, 123] on div "Machine" at bounding box center [875, 125] width 47 height 15
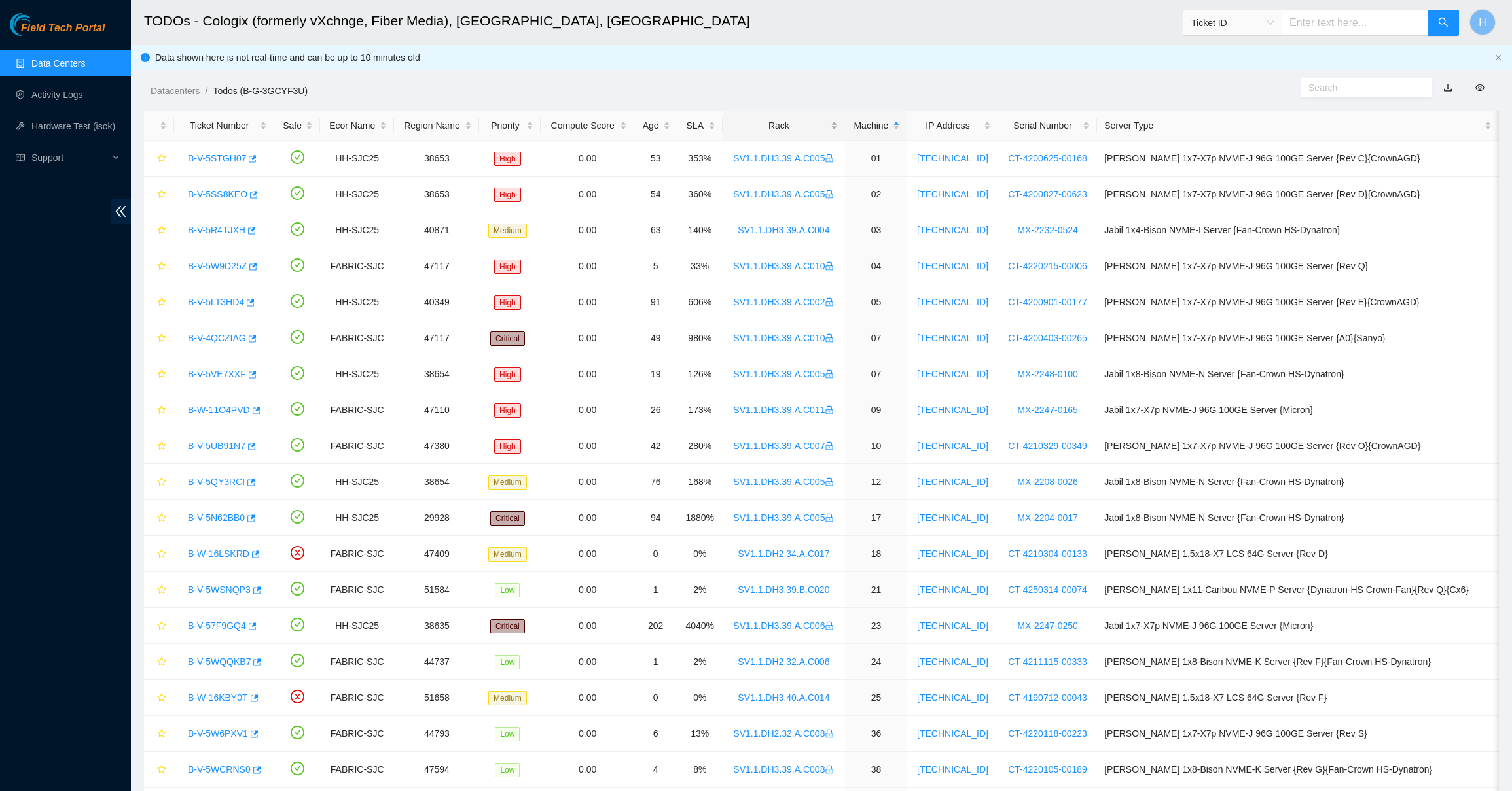
click at [786, 121] on div "Rack" at bounding box center [784, 125] width 108 height 15
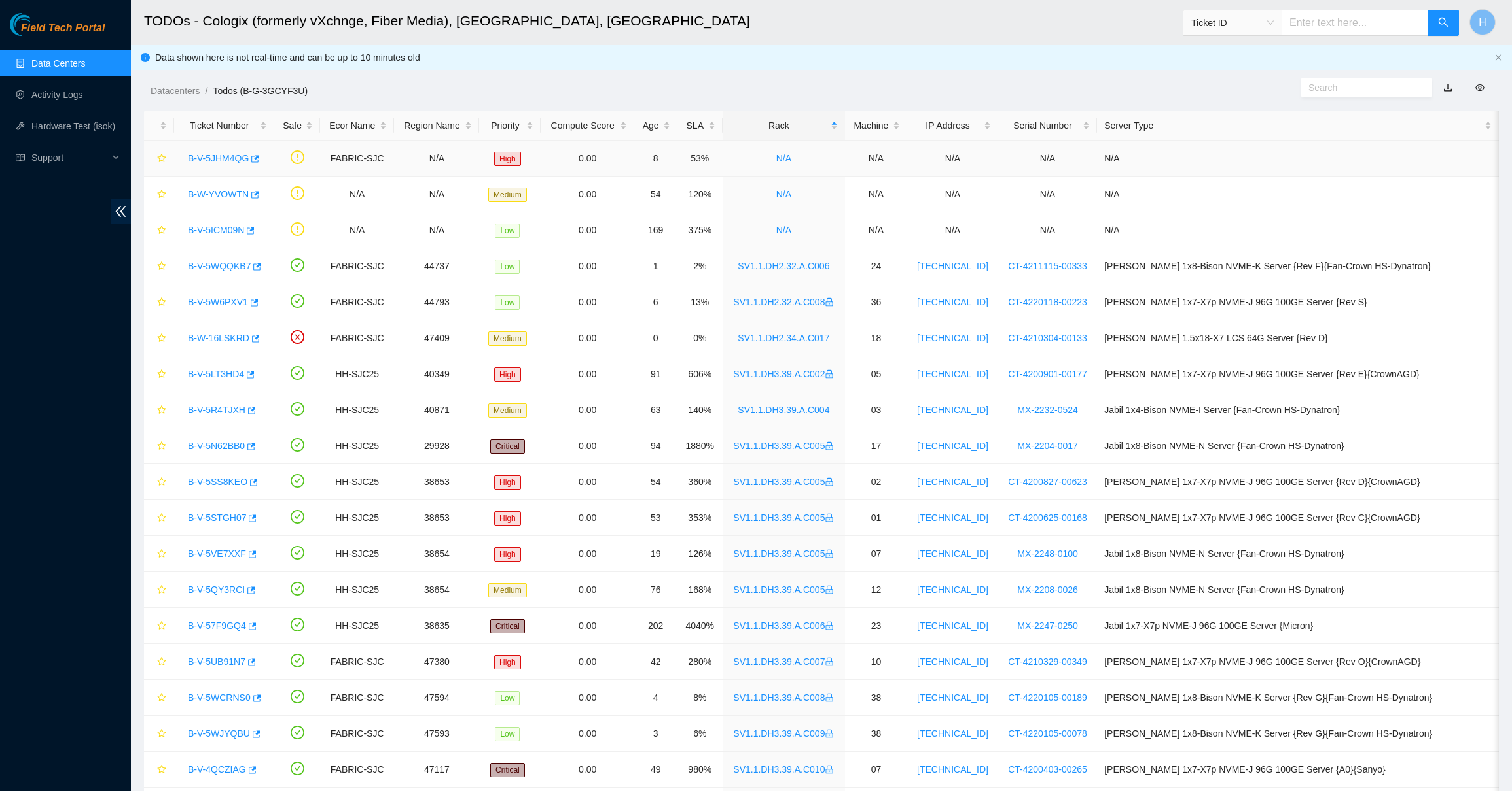
click at [201, 155] on link "B-V-5JHM4QG" at bounding box center [219, 158] width 61 height 11
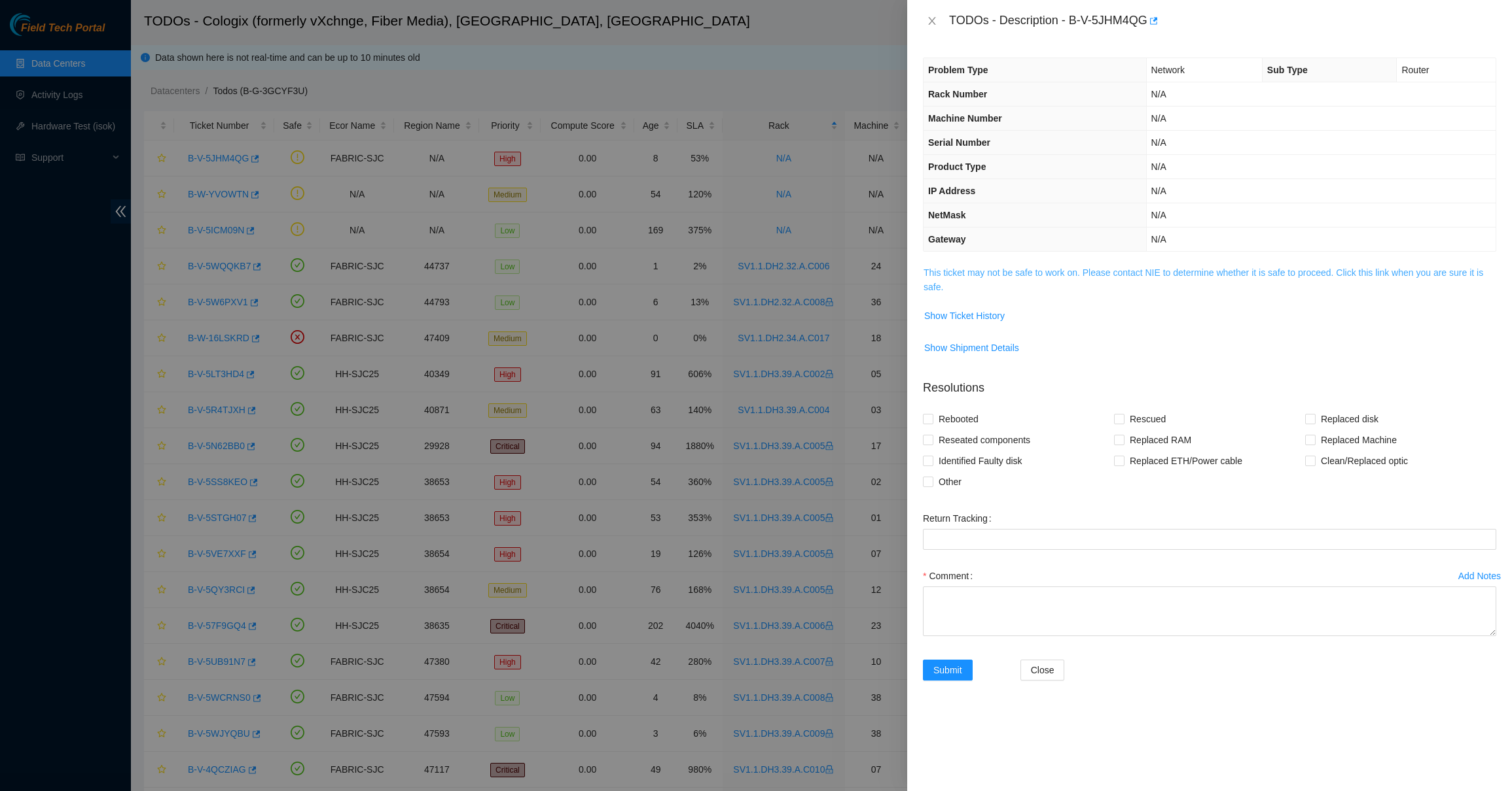
click at [940, 282] on link "This ticket may not be safe to work on. Please contact NIE to determine whether…" at bounding box center [1203, 280] width 560 height 25
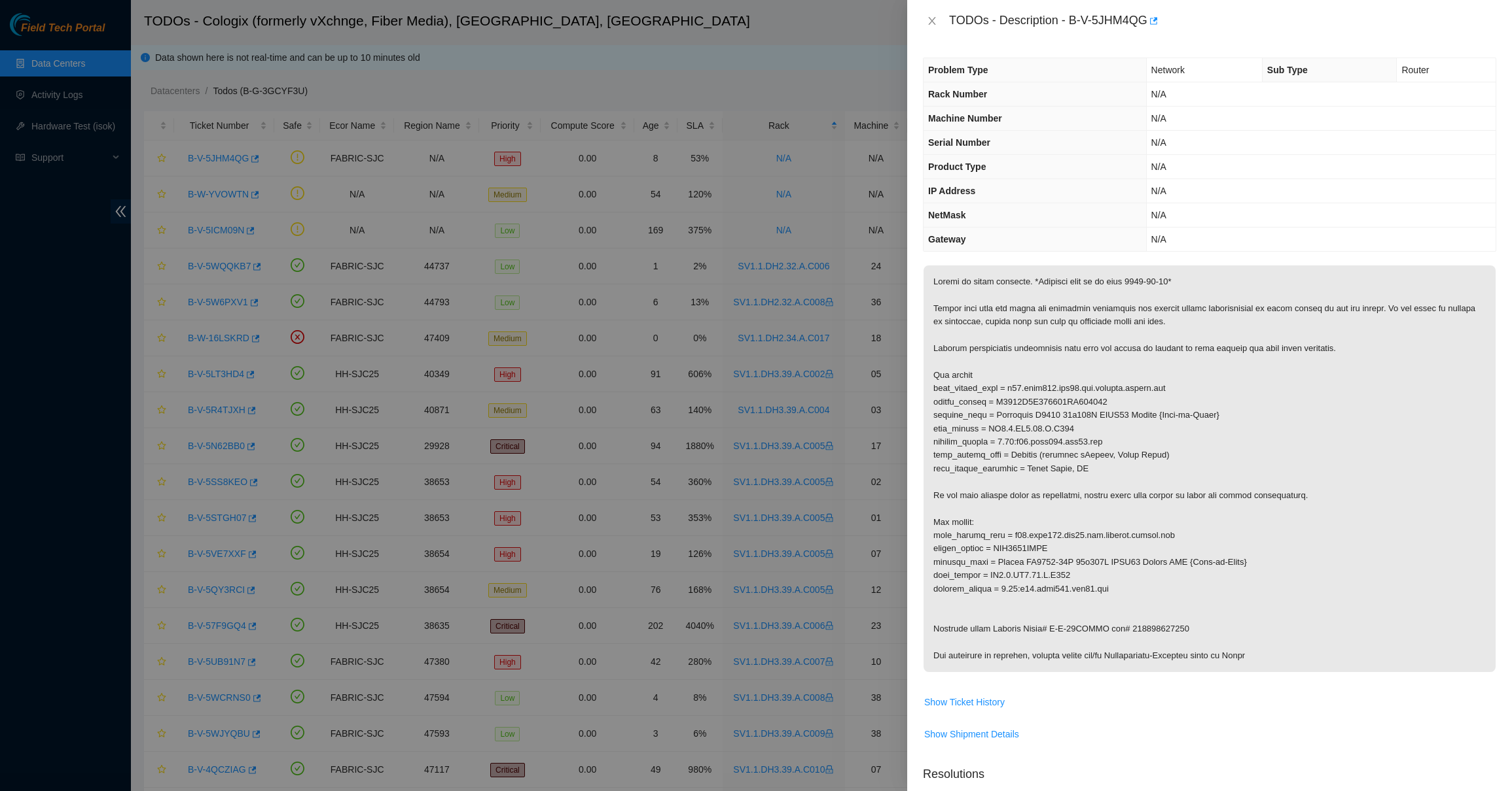
click at [1140, 634] on p at bounding box center [1209, 469] width 572 height 407
copy p "739263649290"
